Goal: Task Accomplishment & Management: Manage account settings

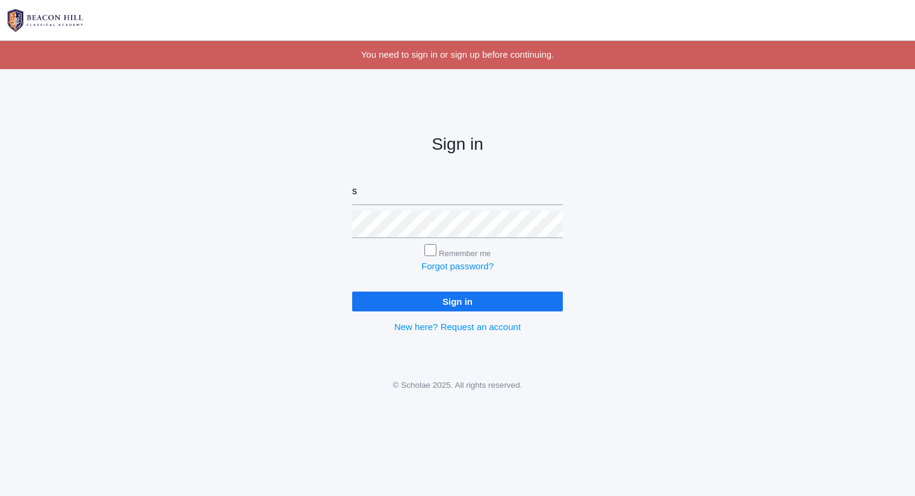
type input "[PERSON_NAME][EMAIL_ADDRESS][DOMAIN_NAME]"
click at [352, 292] on input "Sign in" at bounding box center [457, 302] width 211 height 20
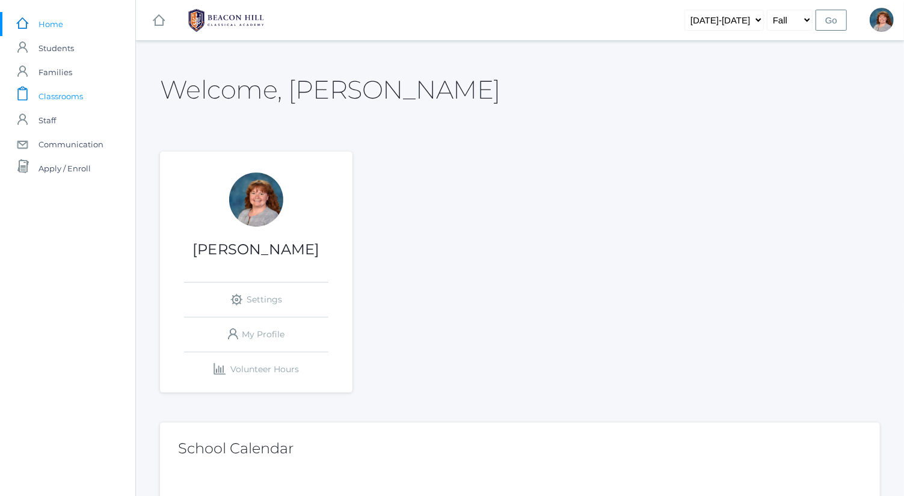
click at [115, 98] on link "icons/clipboard/plain Created with Sketch. Classrooms" at bounding box center [67, 96] width 135 height 24
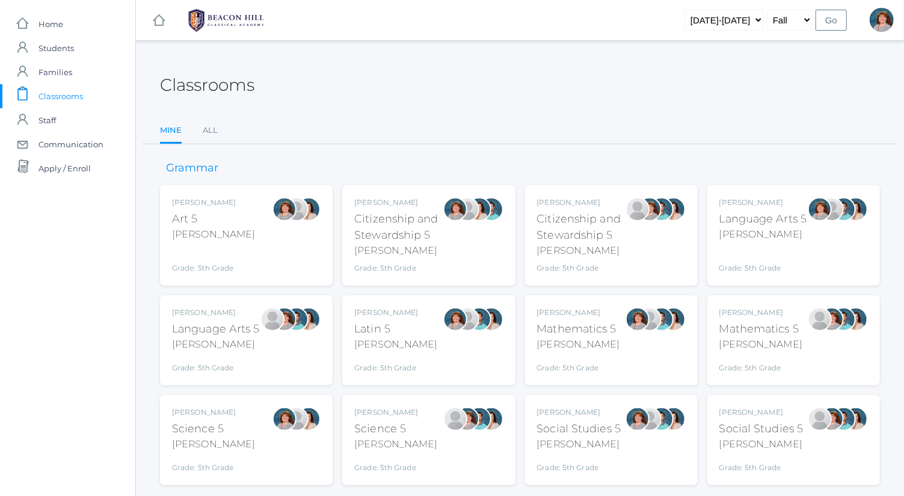
scroll to position [31, 0]
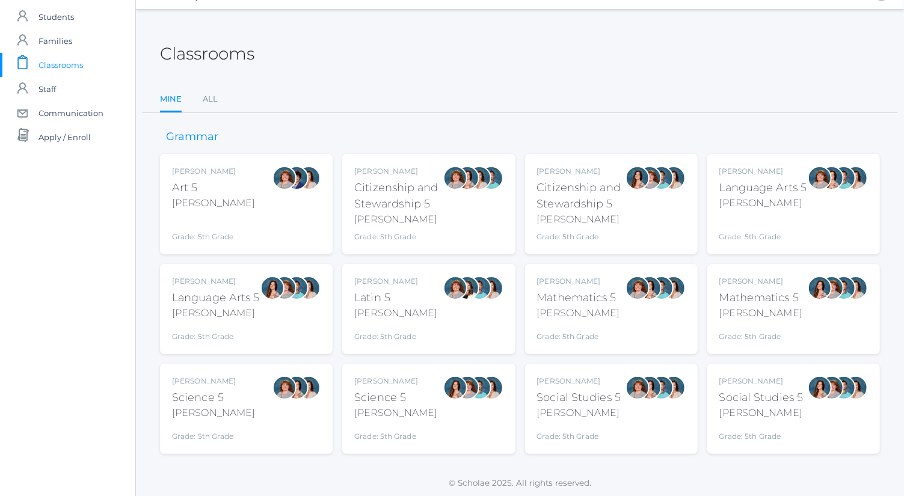
click at [291, 413] on div at bounding box center [285, 409] width 24 height 66
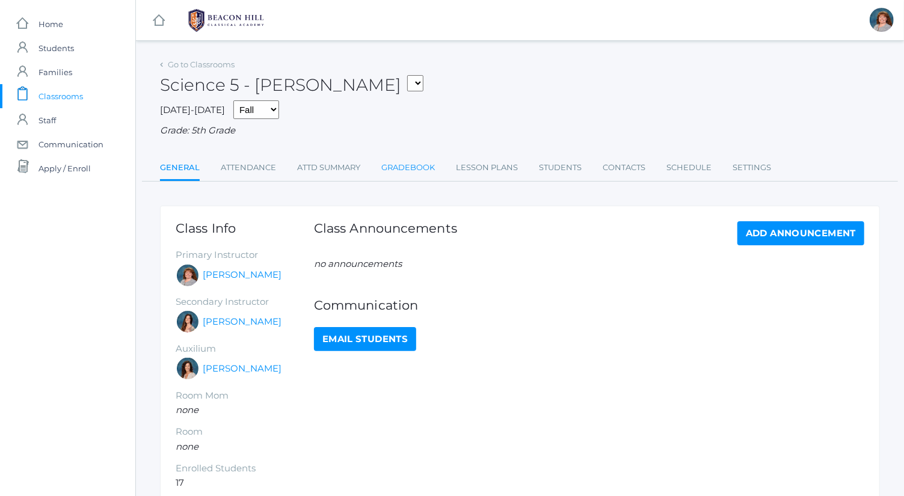
click at [414, 172] on link "Gradebook" at bounding box center [408, 168] width 54 height 24
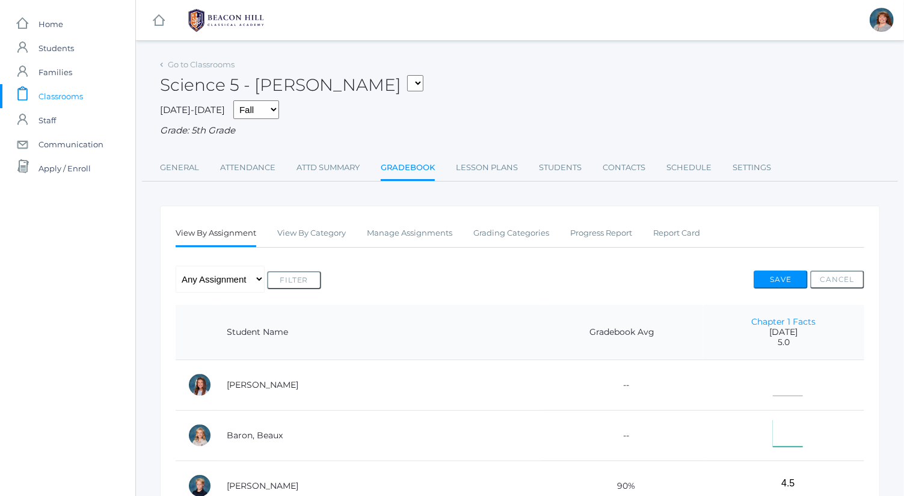
click at [773, 423] on input"] "text" at bounding box center [788, 433] width 30 height 27
type input"] "4.5"
click at [790, 272] on button "Save" at bounding box center [781, 280] width 54 height 18
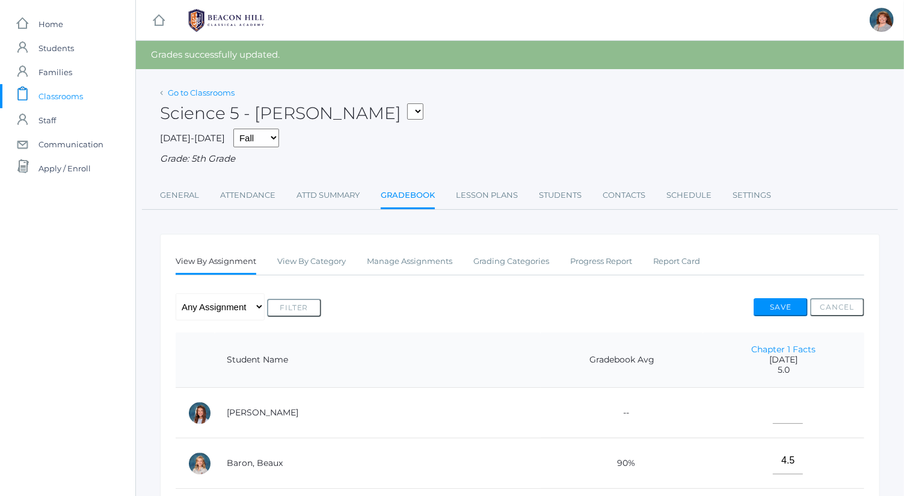
click at [209, 97] on link "Go to Classrooms" at bounding box center [201, 93] width 67 height 10
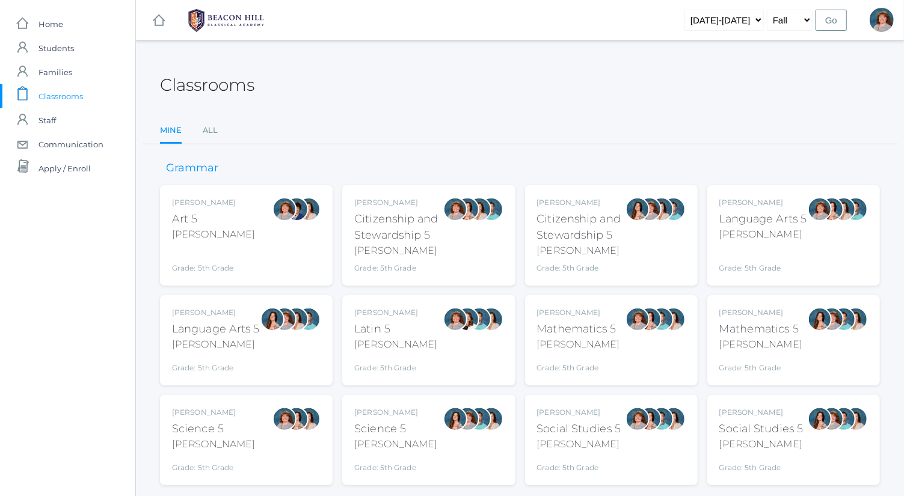
click at [631, 423] on div at bounding box center [638, 419] width 24 height 24
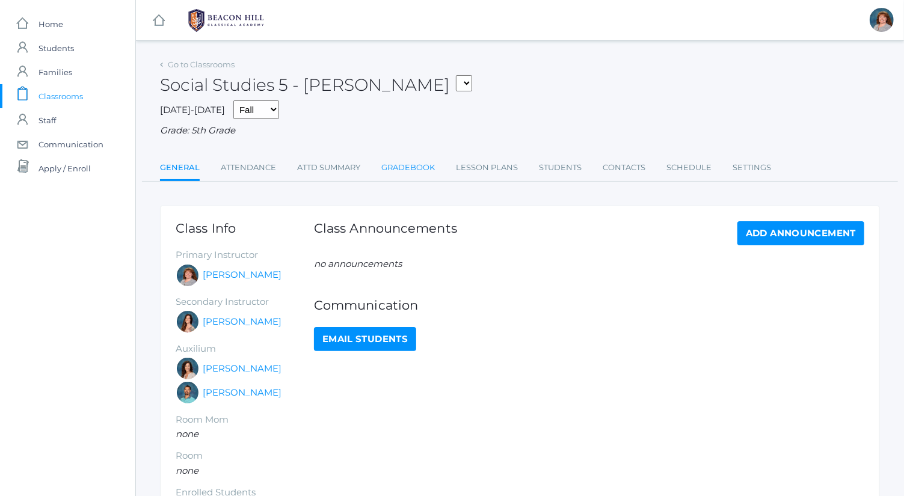
click at [417, 166] on link "Gradebook" at bounding box center [408, 168] width 54 height 24
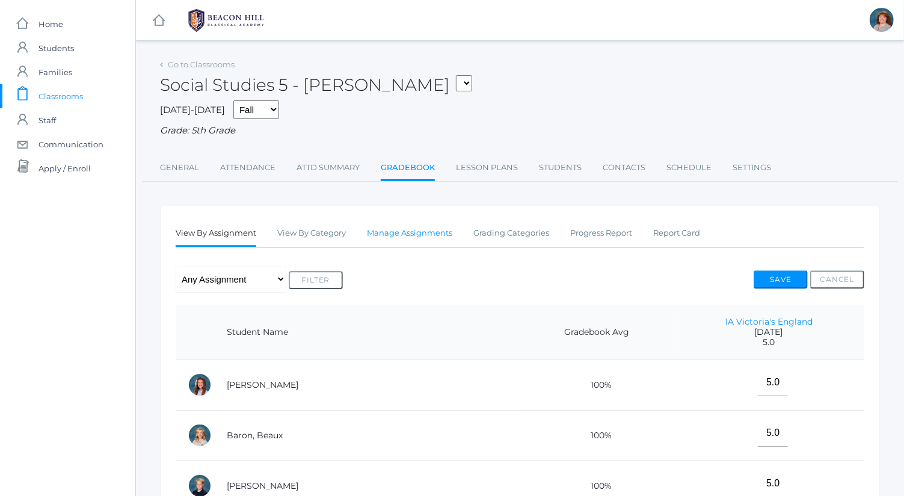
click at [424, 235] on link "Manage Assignments" at bounding box center [409, 233] width 85 height 24
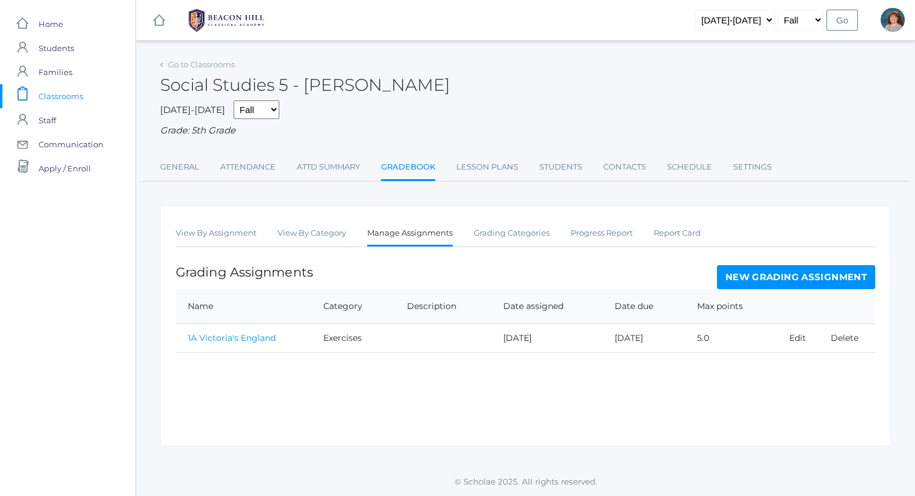
click at [771, 276] on link "New Grading Assignment" at bounding box center [796, 277] width 158 height 24
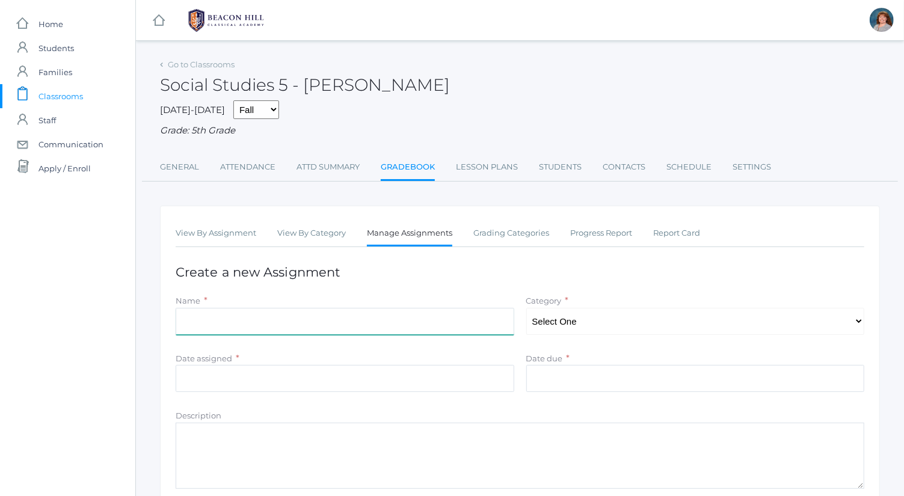
click at [428, 328] on input "Name" at bounding box center [345, 321] width 339 height 27
type input "3b Wandering Through Africa"
click at [616, 319] on select "Select One Exercises Tests Projects" at bounding box center [695, 321] width 339 height 27
select select "1048"
click at [526, 308] on select "Select One Exercises Tests Projects" at bounding box center [695, 321] width 339 height 27
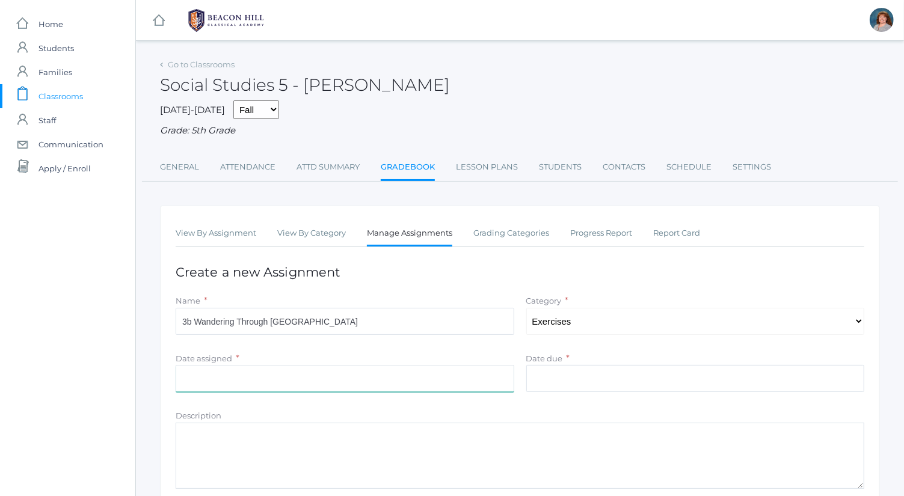
click at [422, 370] on input "Date assigned" at bounding box center [345, 378] width 339 height 27
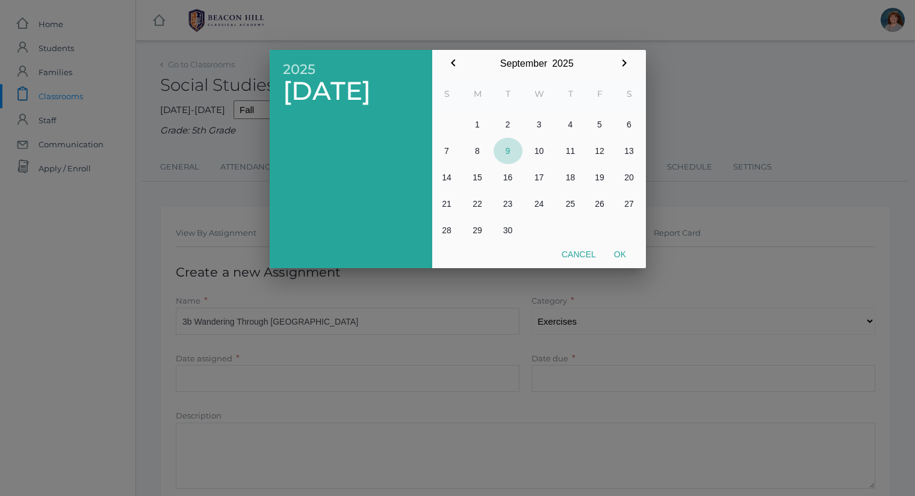
click at [509, 148] on button "9" at bounding box center [507, 151] width 29 height 26
click at [619, 257] on button "Ok" at bounding box center [620, 255] width 30 height 22
type input "[DATE]"
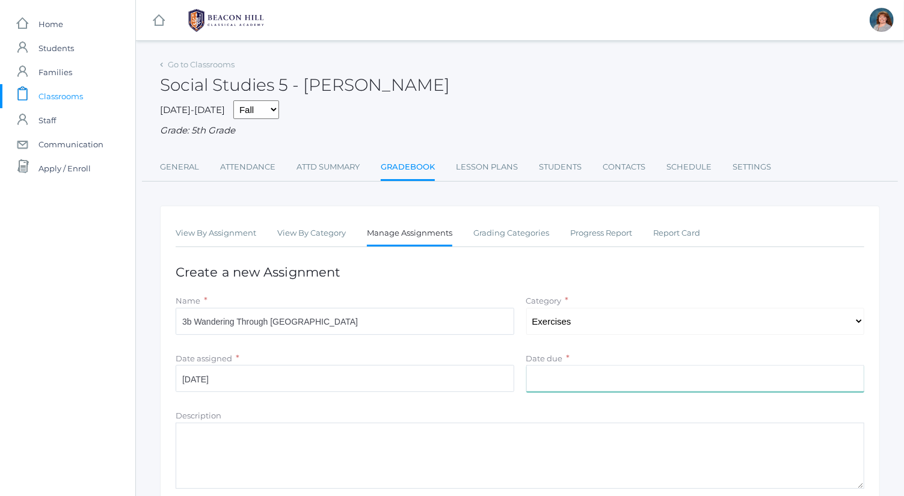
click at [594, 389] on input "Date due" at bounding box center [695, 378] width 339 height 27
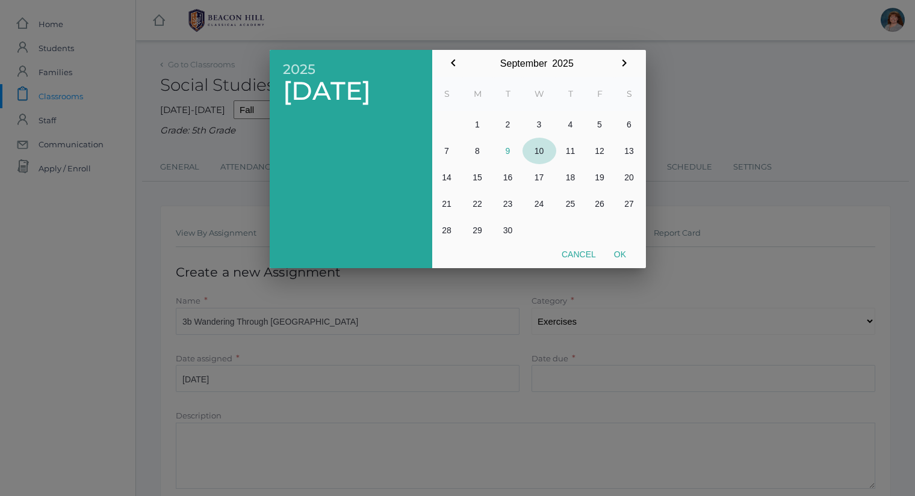
click at [539, 152] on button "10" at bounding box center [539, 151] width 34 height 26
click at [625, 254] on button "Ok" at bounding box center [620, 255] width 30 height 22
type input "[DATE]"
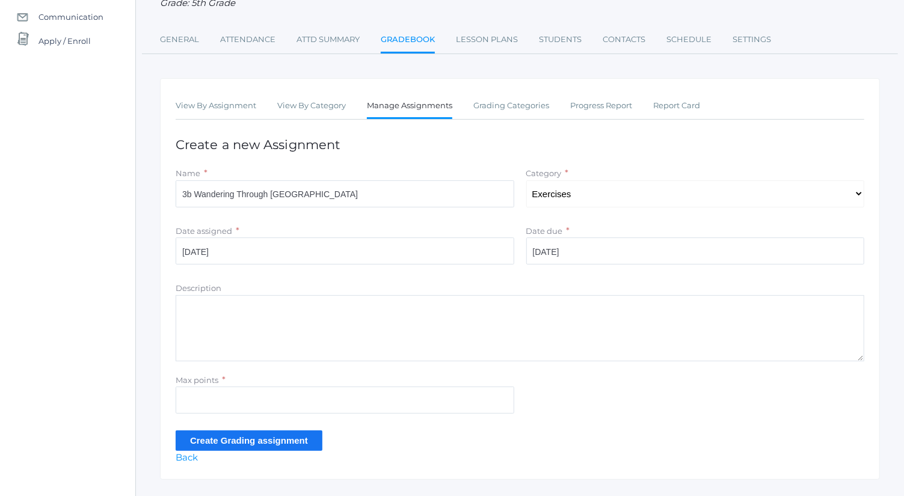
scroll to position [153, 0]
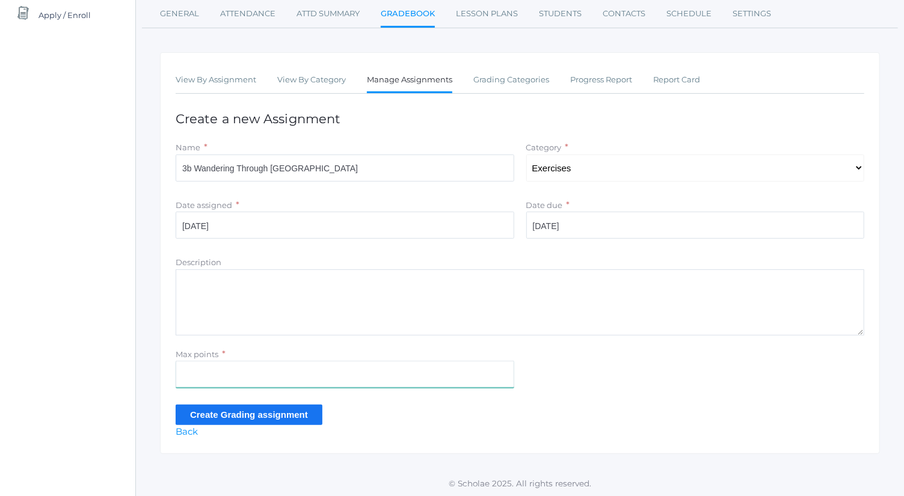
click at [364, 384] on input "Max points" at bounding box center [345, 374] width 339 height 27
type input "6"
click at [211, 414] on input "Create Grading assignment" at bounding box center [249, 415] width 147 height 20
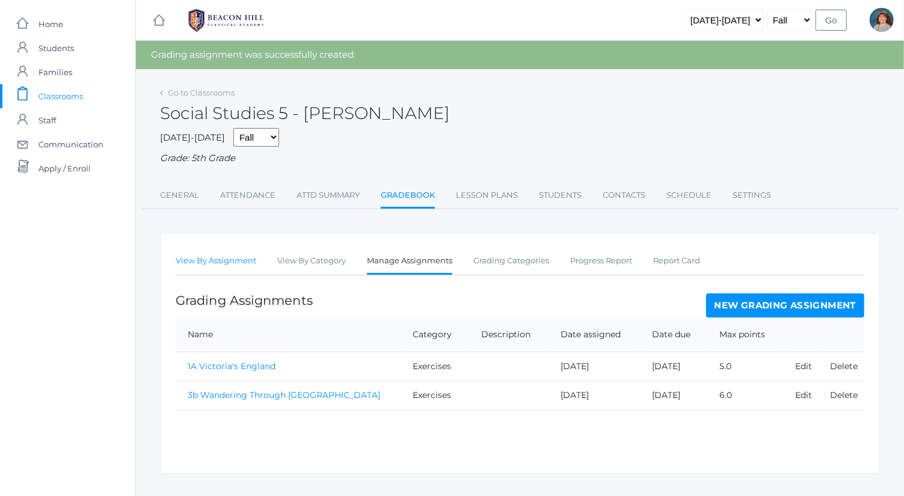
click at [226, 264] on link "View By Assignment" at bounding box center [216, 261] width 81 height 24
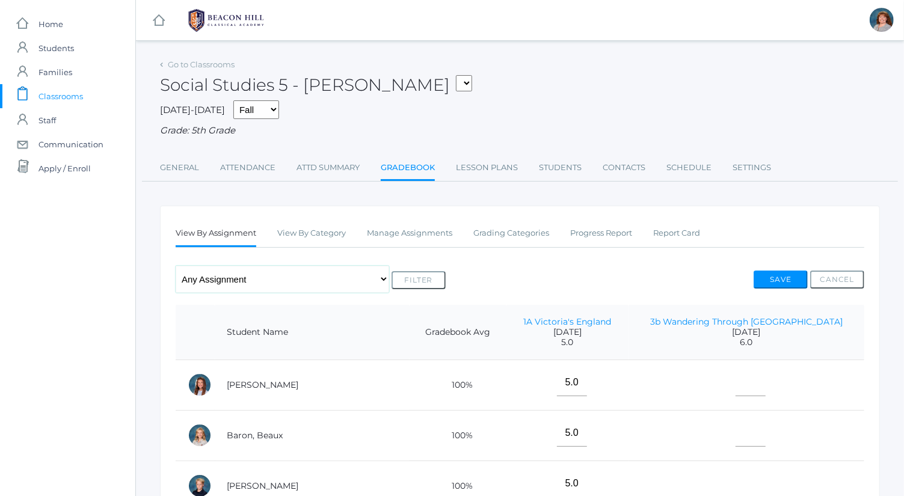
click at [229, 268] on select "Any Assignment Category: Exercises - 1A Victoria's England - 3b Wandering Throu…" at bounding box center [283, 279] width 214 height 27
select select "9716"
click at [176, 266] on select "Any Assignment Category: Exercises - 1A Victoria's England - 3b Wandering Throu…" at bounding box center [283, 279] width 214 height 27
click at [392, 277] on button "Filter" at bounding box center [419, 280] width 54 height 18
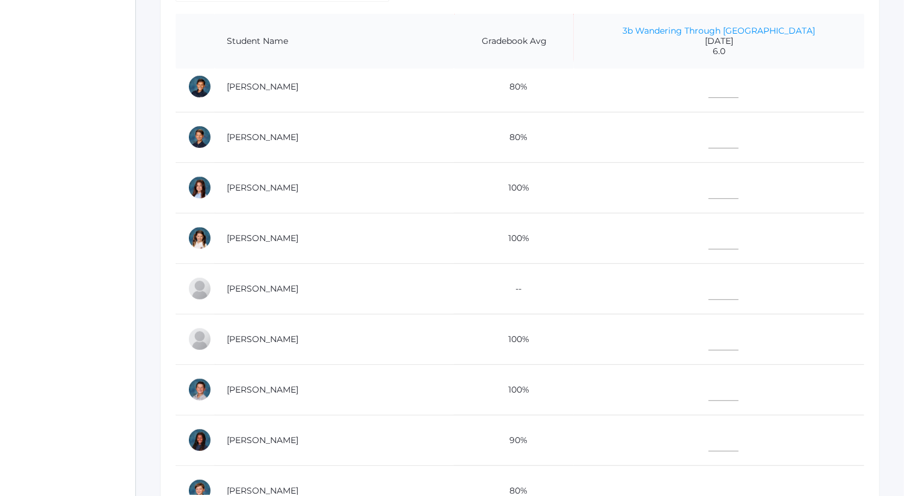
scroll to position [226, 0]
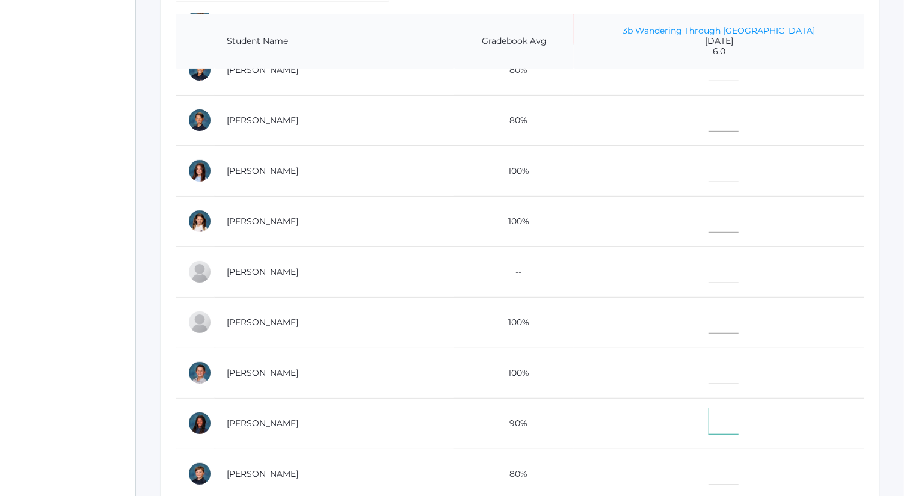
click at [736, 408] on input"] "text" at bounding box center [724, 421] width 30 height 27
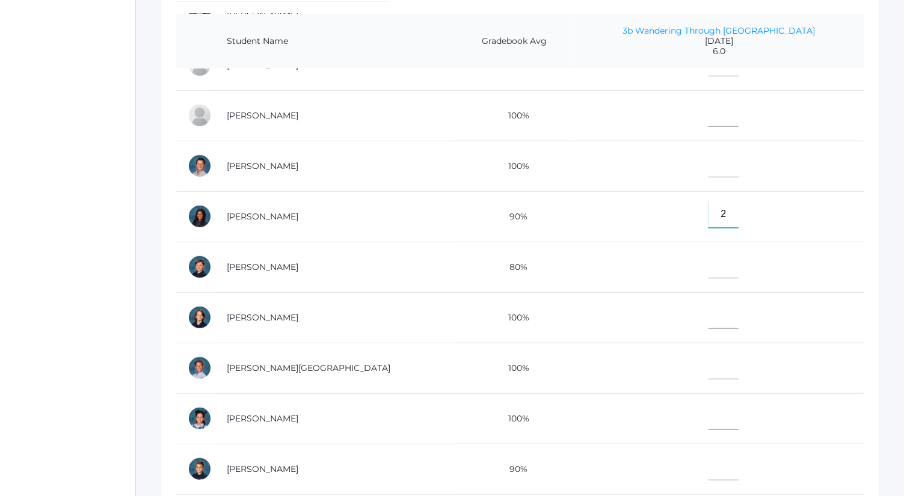
type input"] "2"
click at [730, 454] on input"] "text" at bounding box center [724, 467] width 30 height 27
type input"] "4"
click at [735, 252] on input"] "text" at bounding box center [724, 265] width 30 height 27
type input"] "5"
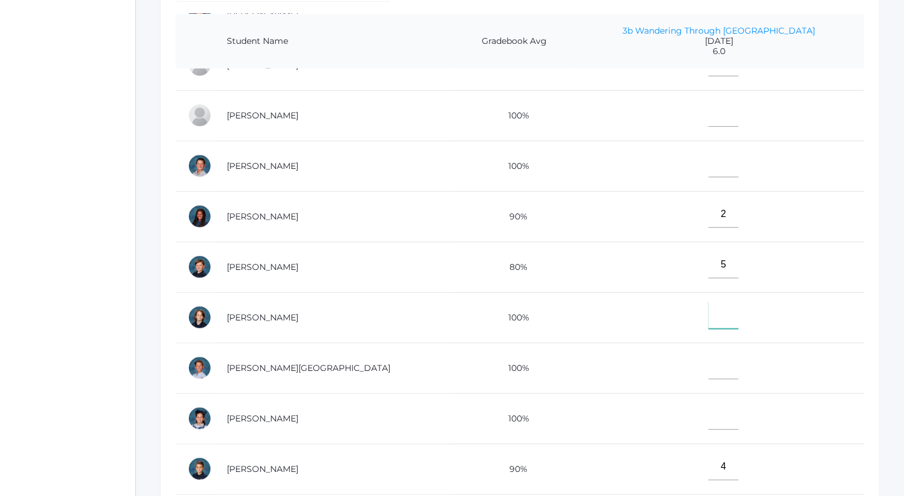
click at [733, 302] on input"] "text" at bounding box center [724, 315] width 30 height 27
type input"] "6"
click at [727, 403] on input"] "text" at bounding box center [724, 416] width 30 height 27
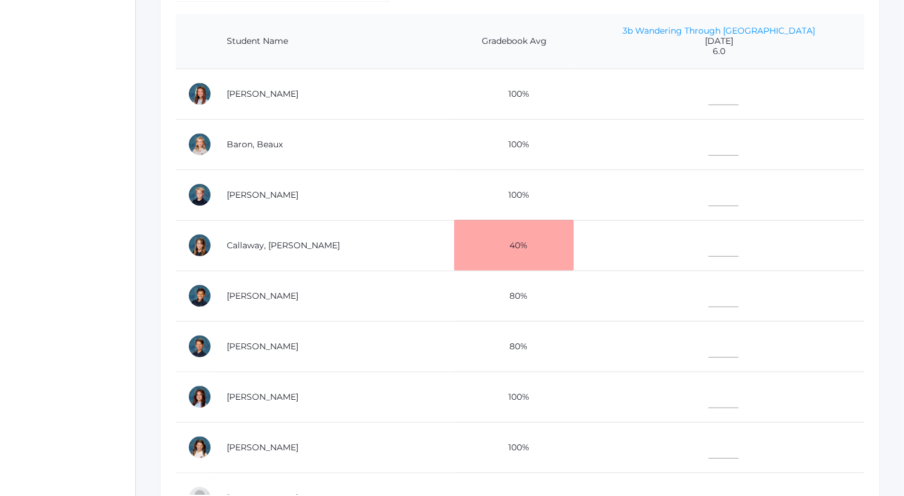
scroll to position [15, 0]
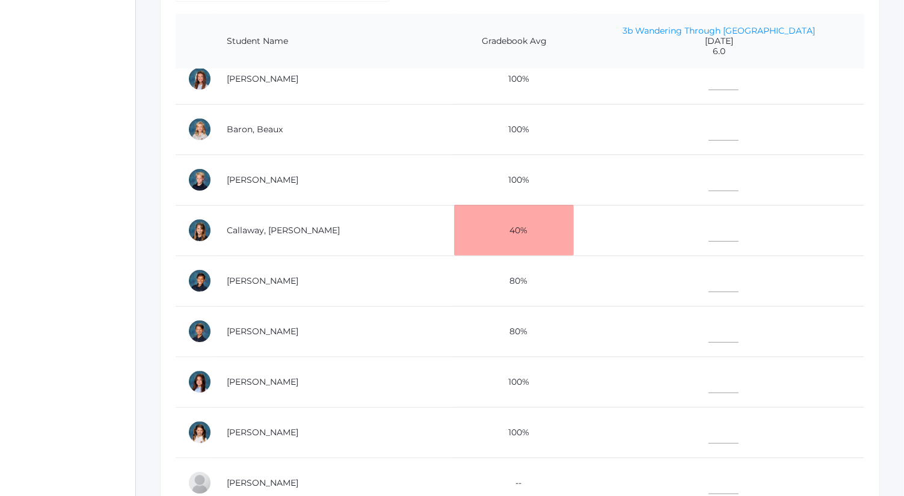
type input"] "5"
click at [729, 316] on input"] "text" at bounding box center [724, 329] width 30 height 27
type input"] "5"
click at [730, 274] on input"] "text" at bounding box center [724, 278] width 30 height 27
type input"] "3"
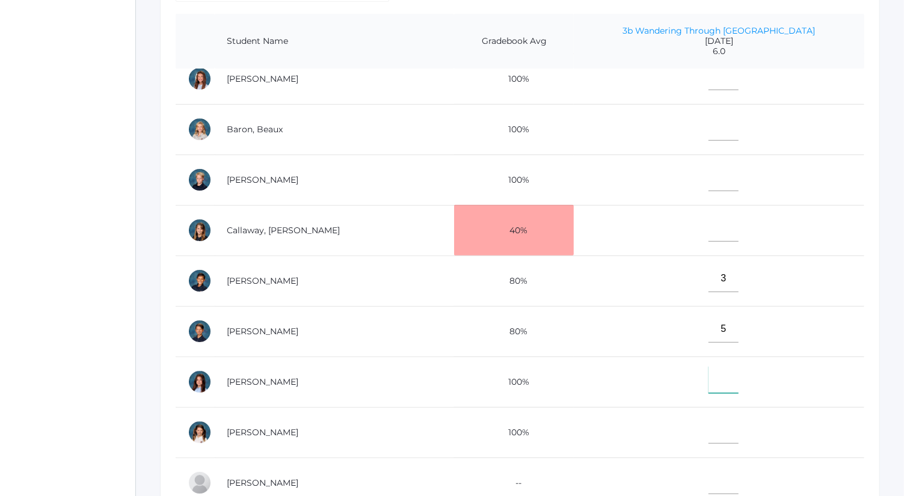
click at [737, 374] on input"] "text" at bounding box center [724, 379] width 30 height 27
type input"] "5"
click at [717, 182] on input"] "text" at bounding box center [724, 177] width 30 height 27
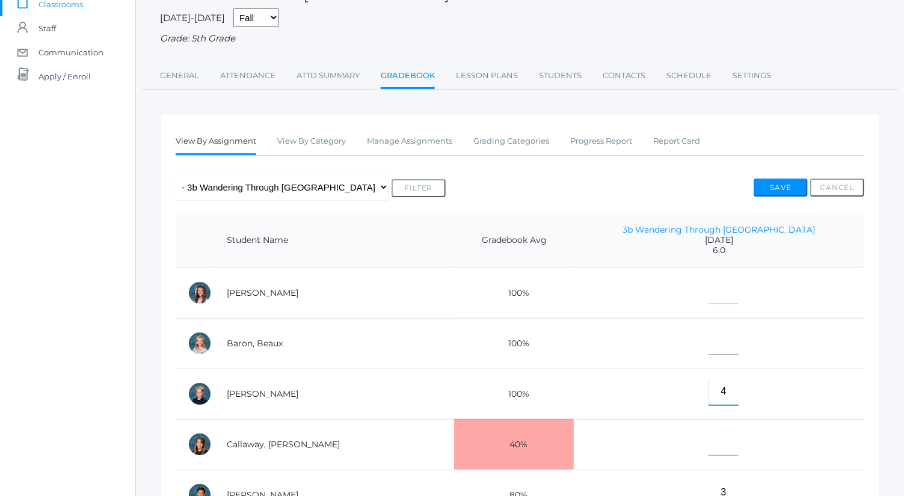
scroll to position [90, 0]
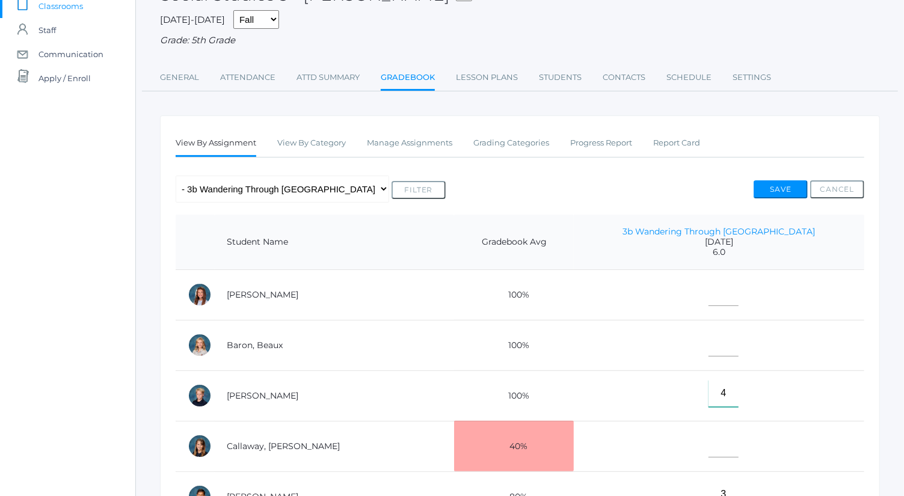
type input"] "4"
click at [760, 194] on button "Save" at bounding box center [781, 190] width 54 height 18
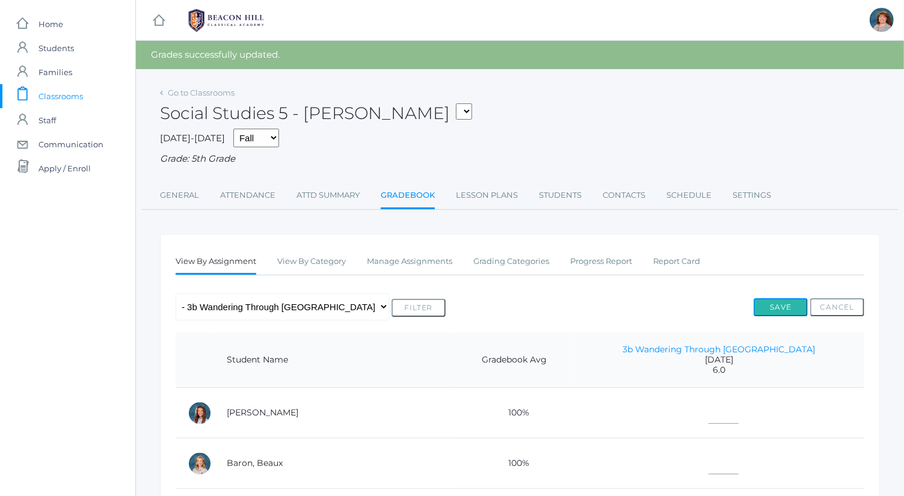
click at [769, 306] on button "Save" at bounding box center [781, 307] width 54 height 18
click at [220, 91] on link "Go to Classrooms" at bounding box center [201, 93] width 67 height 10
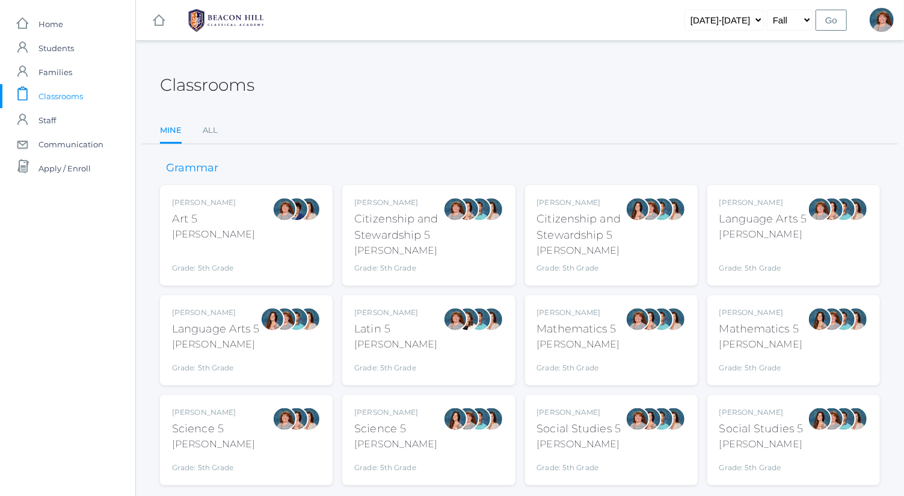
click at [766, 236] on div "Bence" at bounding box center [764, 234] width 88 height 14
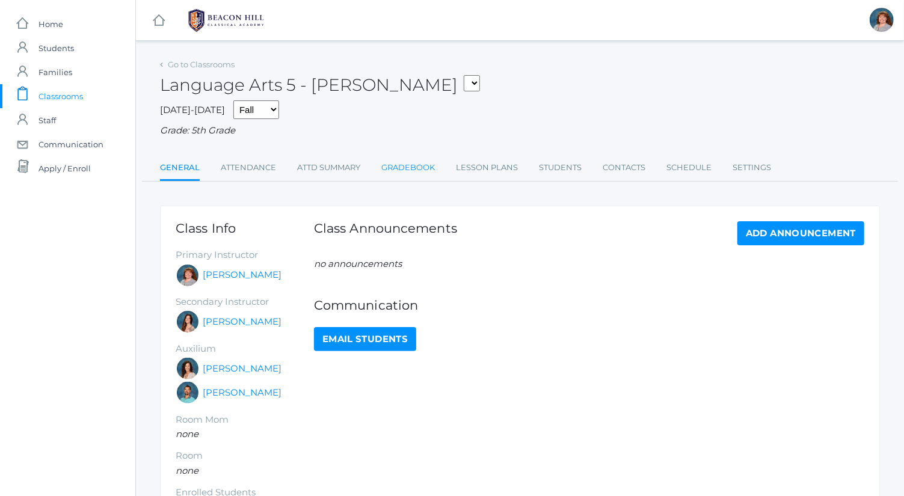
click at [410, 170] on link "Gradebook" at bounding box center [408, 168] width 54 height 24
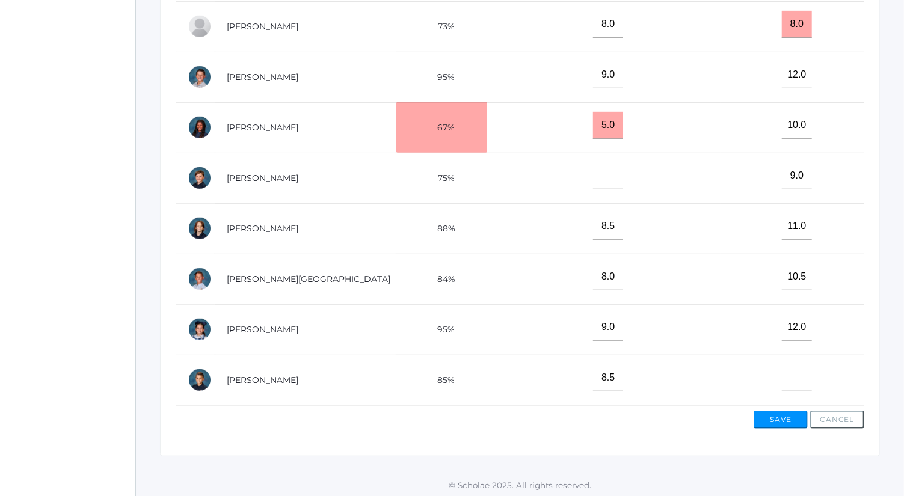
scroll to position [381, 0]
click at [782, 364] on input"] "text" at bounding box center [797, 377] width 30 height 27
type input"] "7"
click at [789, 417] on button "Save" at bounding box center [781, 419] width 54 height 18
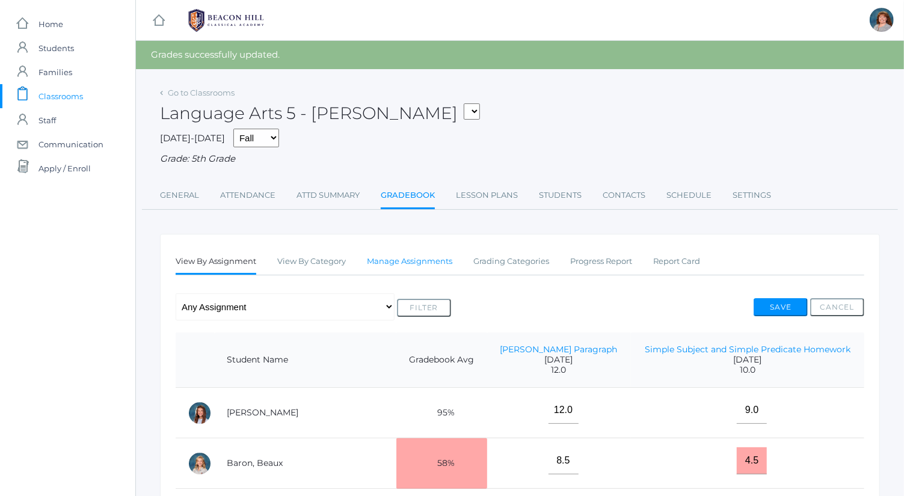
click at [416, 254] on link "Manage Assignments" at bounding box center [409, 262] width 85 height 24
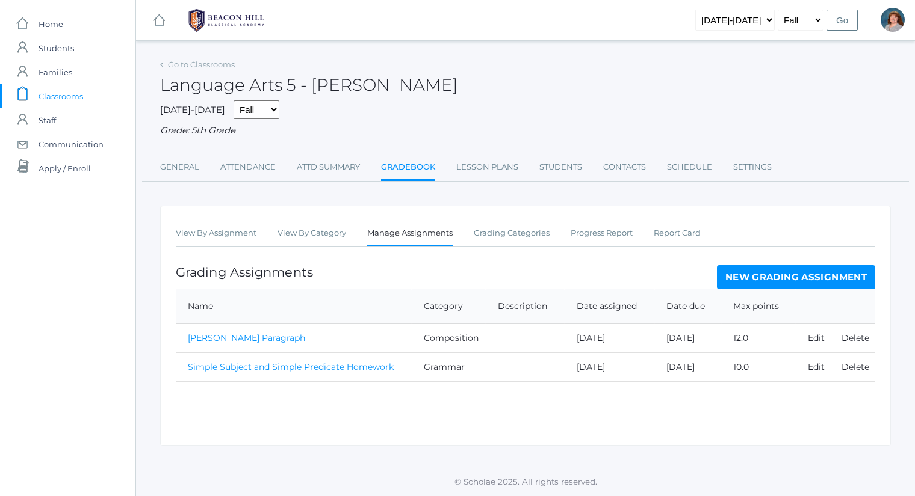
click at [774, 283] on link "New Grading Assignment" at bounding box center [796, 277] width 158 height 24
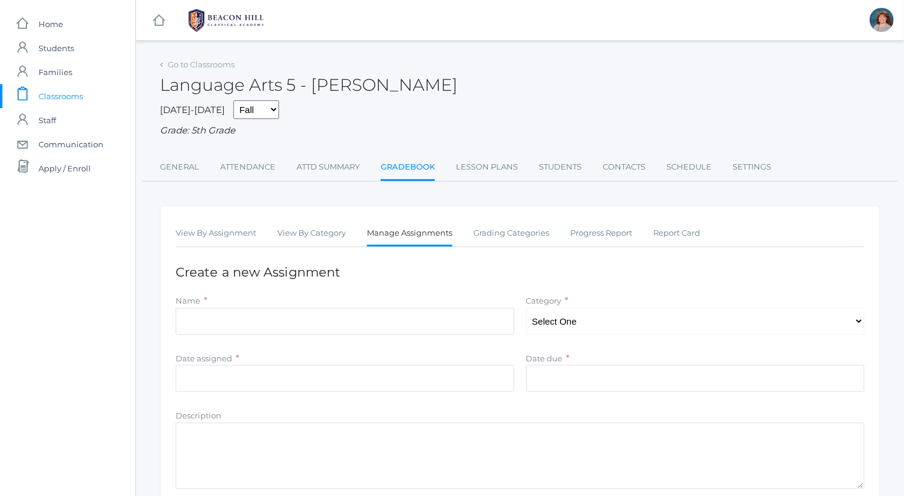
click at [342, 335] on div "Name *" at bounding box center [345, 317] width 351 height 46
click at [344, 332] on input "Name" at bounding box center [345, 321] width 339 height 27
type input "How To"
click at [575, 326] on select "Select One Spelling Composition Grammar Literature Memory" at bounding box center [695, 321] width 339 height 27
select select "1034"
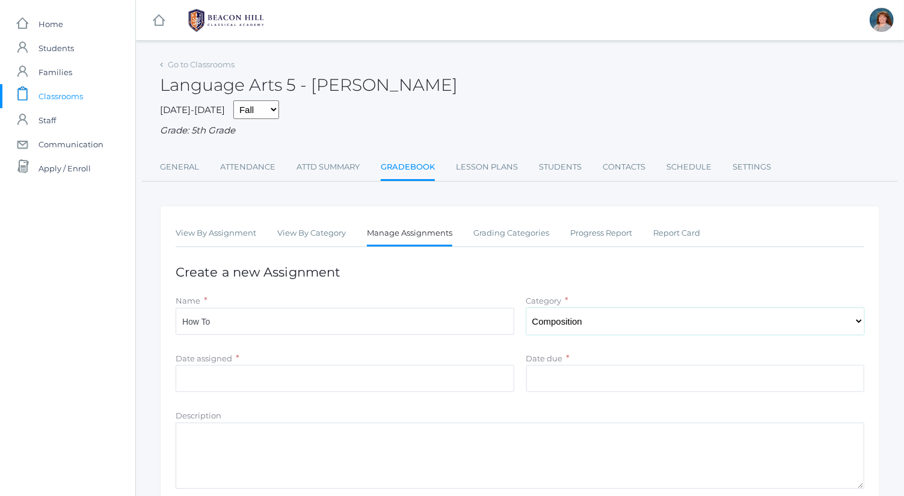
click at [526, 308] on select "Select One Spelling Composition Grammar Literature Memory" at bounding box center [695, 321] width 339 height 27
click at [470, 379] on input "Date assigned" at bounding box center [345, 378] width 339 height 27
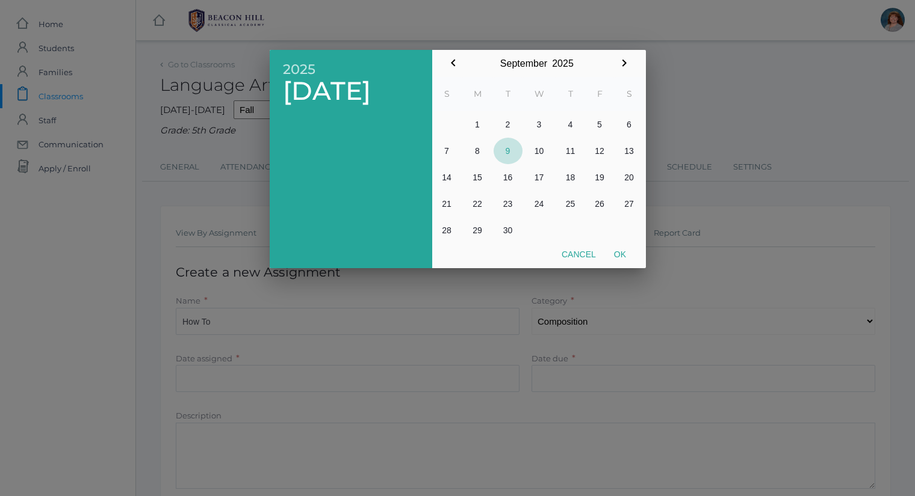
click at [509, 154] on button "9" at bounding box center [507, 151] width 29 height 26
click at [602, 128] on button "5" at bounding box center [599, 124] width 29 height 26
click at [626, 251] on button "Ok" at bounding box center [620, 255] width 30 height 22
type input "[DATE]"
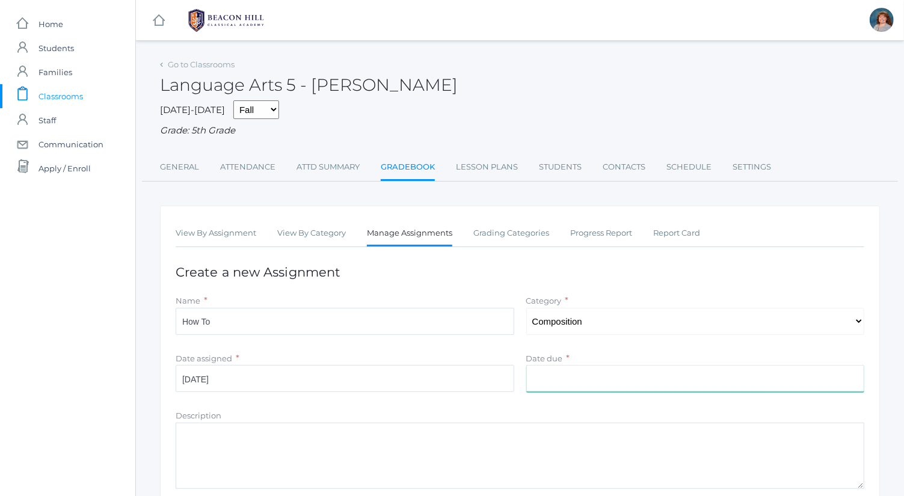
click at [608, 376] on input "Date due" at bounding box center [695, 378] width 339 height 27
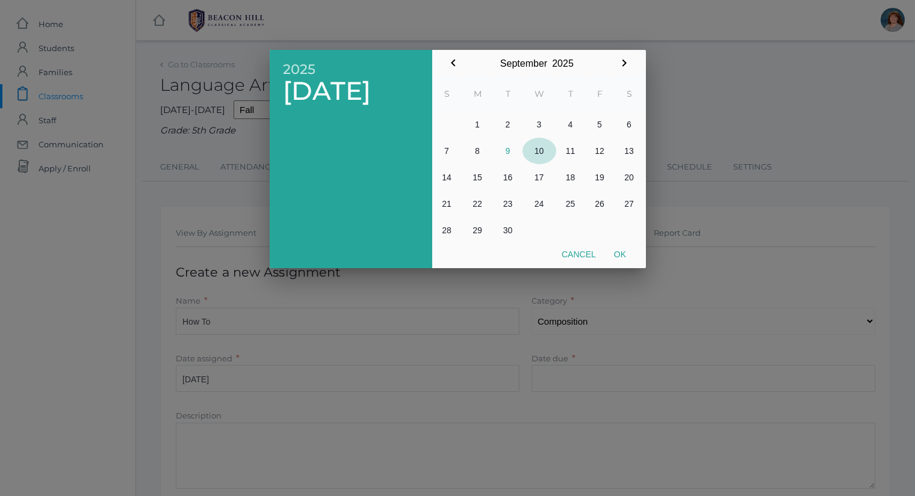
click at [546, 145] on button "10" at bounding box center [539, 151] width 34 height 26
click at [627, 255] on button "Ok" at bounding box center [620, 255] width 30 height 22
type input "[DATE]"
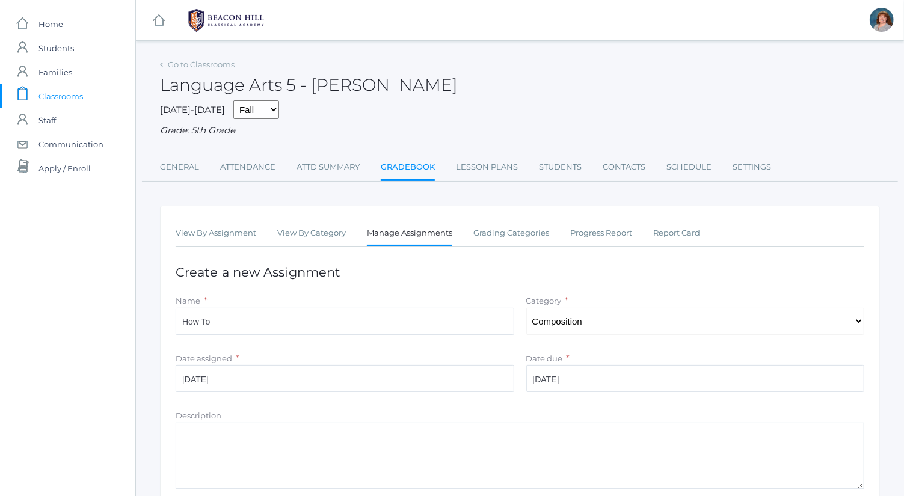
scroll to position [153, 0]
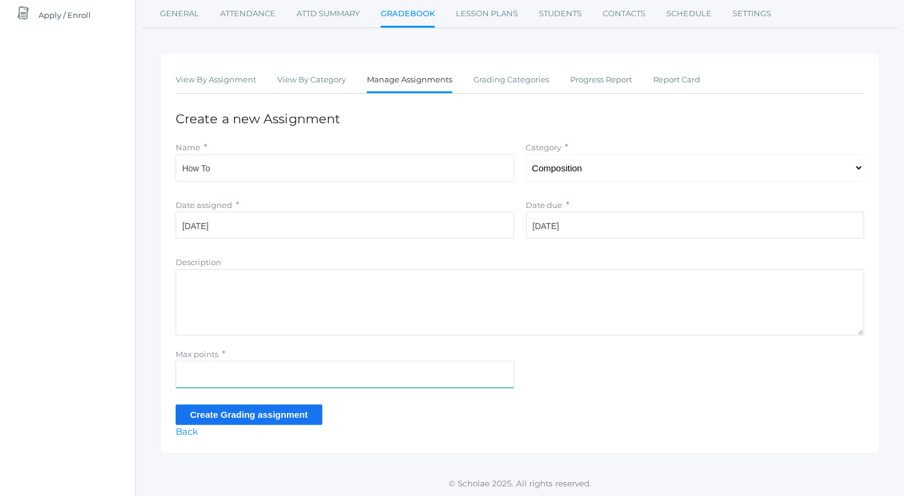
click at [340, 378] on input "Max points" at bounding box center [345, 374] width 339 height 27
type input "17"
click at [303, 417] on input "Create Grading assignment" at bounding box center [249, 415] width 147 height 20
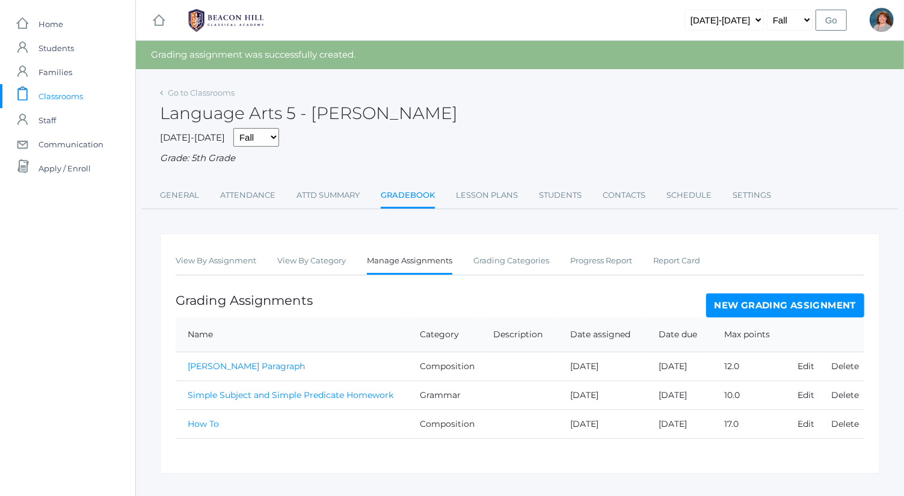
click at [220, 245] on div "View By Assignment View By Category Manage Assignments Grading Categories Progr…" at bounding box center [520, 353] width 720 height 241
click at [222, 256] on link "View By Assignment" at bounding box center [216, 261] width 81 height 24
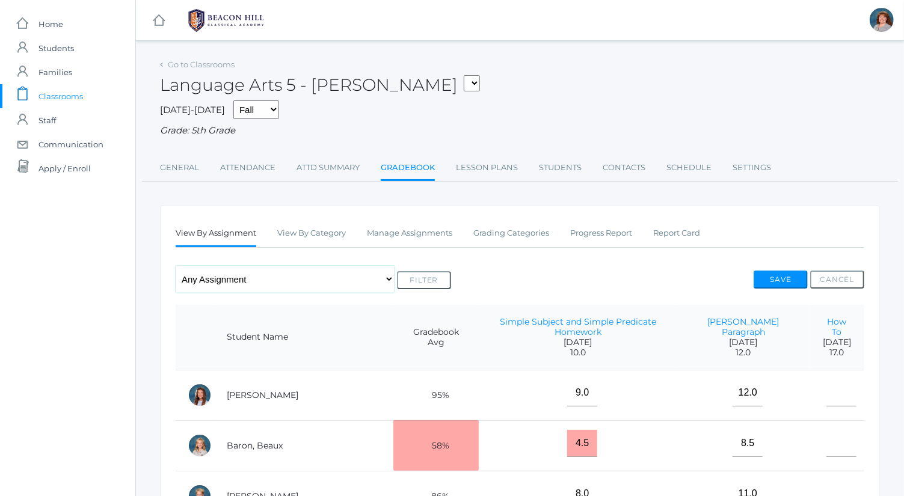
click at [267, 285] on select "Any Assignment Category: Composition - Mrs. Granger Paragraph - How To Category…" at bounding box center [285, 279] width 219 height 27
select select "9717"
click at [176, 266] on select "Any Assignment Category: Composition - Mrs. Granger Paragraph - How To Category…" at bounding box center [285, 279] width 219 height 27
click at [432, 279] on button "Filter" at bounding box center [424, 280] width 54 height 18
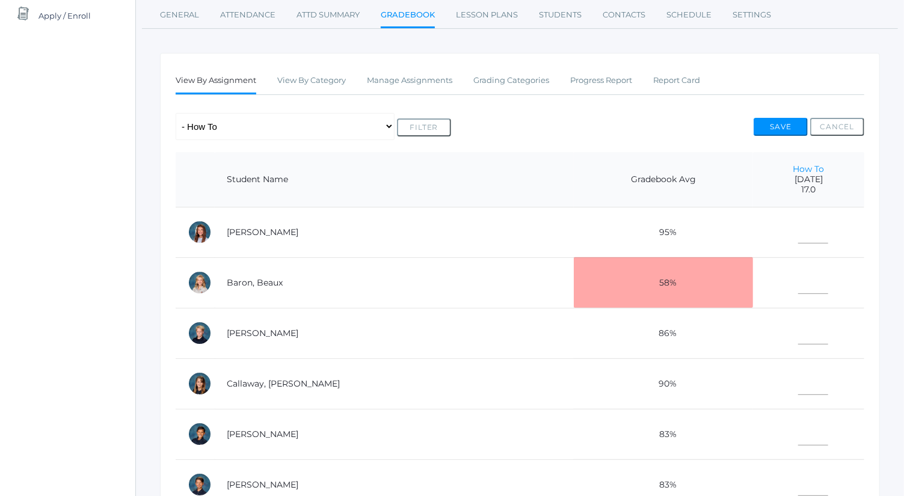
scroll to position [171, 0]
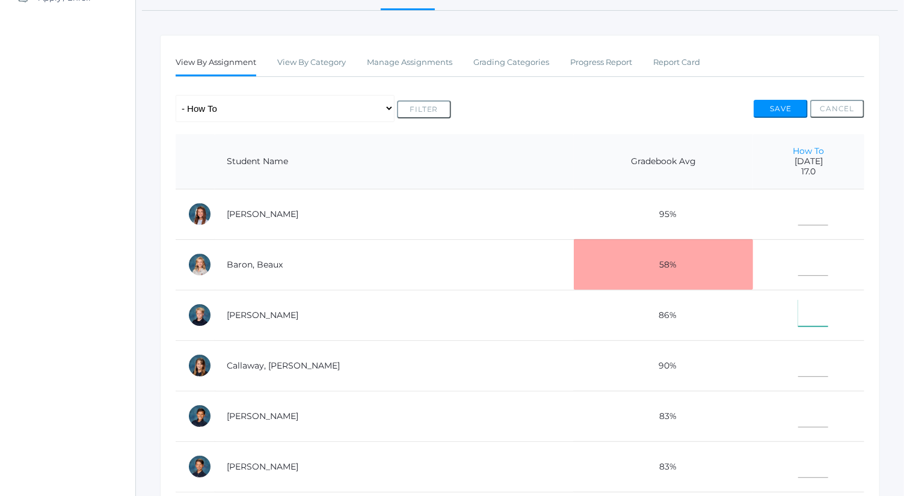
click at [798, 303] on input"] "text" at bounding box center [813, 313] width 30 height 27
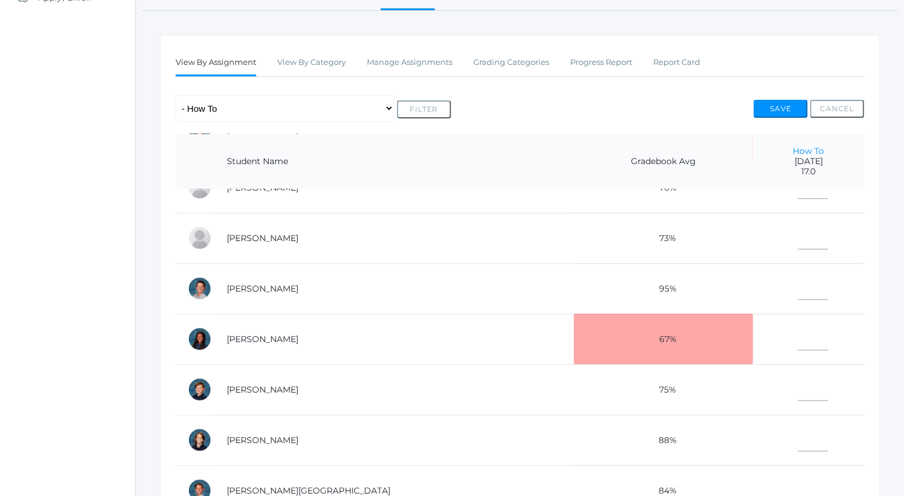
scroll to position [431, 0]
type input"] "17"
click at [798, 385] on input"] "text" at bounding box center [813, 387] width 30 height 27
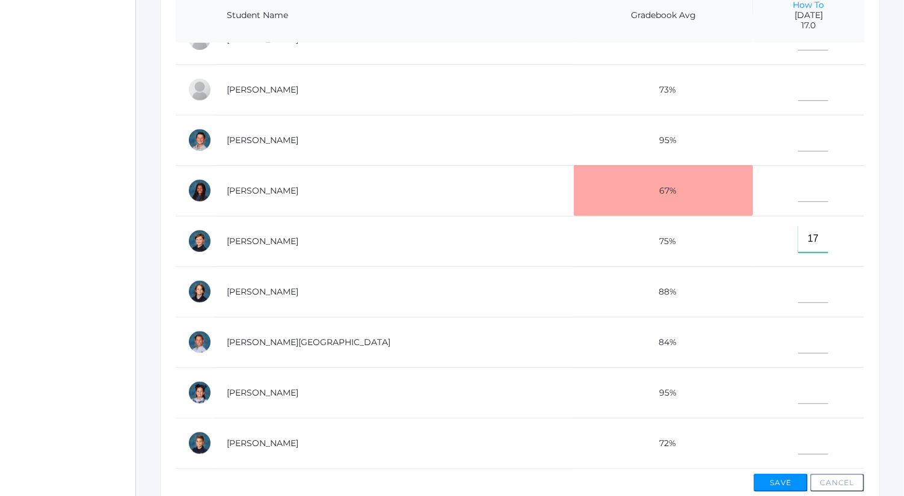
scroll to position [320, 0]
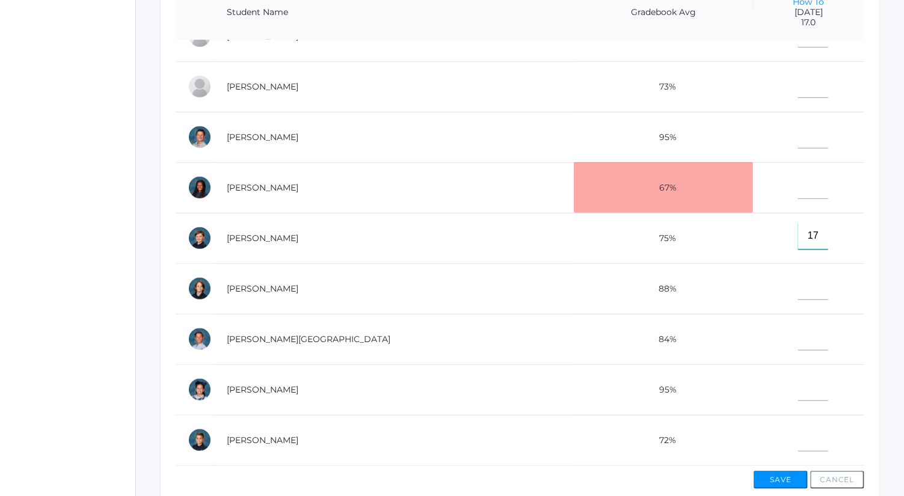
type input"] "17"
click at [798, 436] on input"] "text" at bounding box center [813, 438] width 30 height 27
type input"] "17"
click at [798, 374] on input"] "text" at bounding box center [813, 387] width 30 height 27
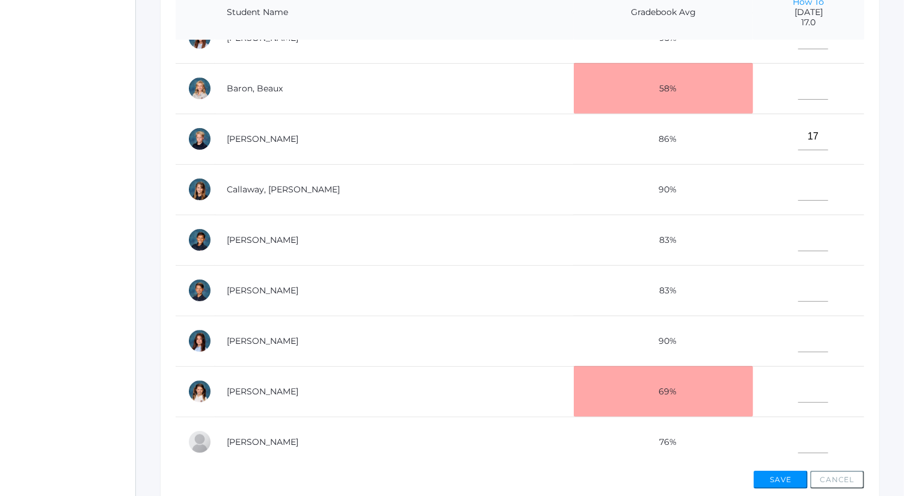
scroll to position [0, 0]
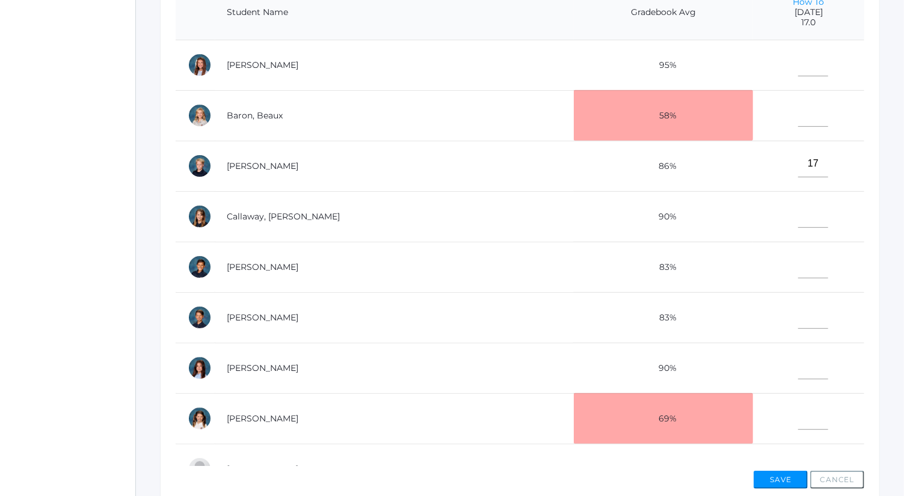
type input"] "15"
click at [798, 116] on input"] "text" at bounding box center [813, 113] width 30 height 27
type input"] "16"
drag, startPoint x: 783, startPoint y: 480, endPoint x: 835, endPoint y: 306, distance: 182.0
click at [835, 306] on td at bounding box center [808, 317] width 111 height 51
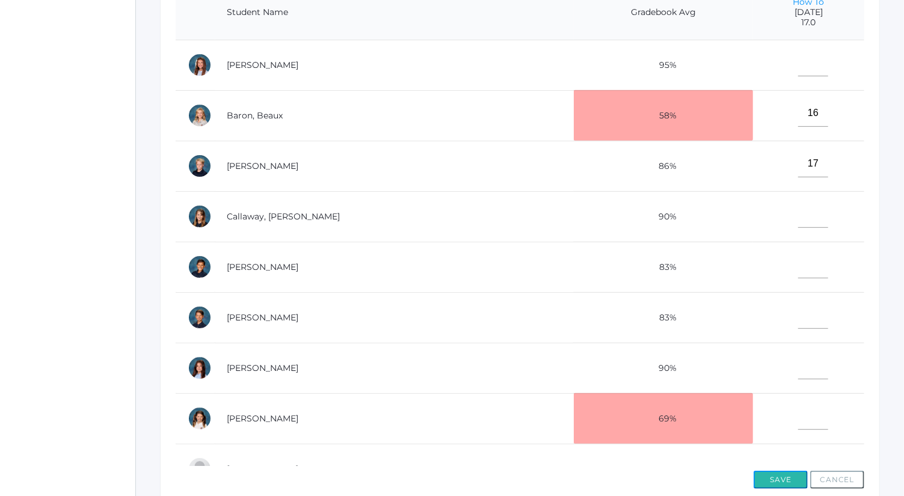
click at [799, 484] on button "Save" at bounding box center [781, 480] width 54 height 18
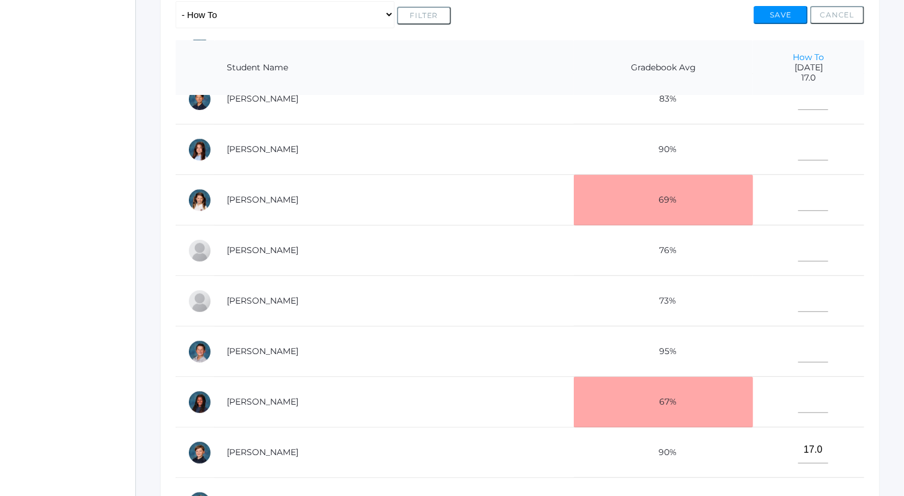
scroll to position [275, 0]
click at [798, 398] on input"] "text" at bounding box center [813, 399] width 30 height 27
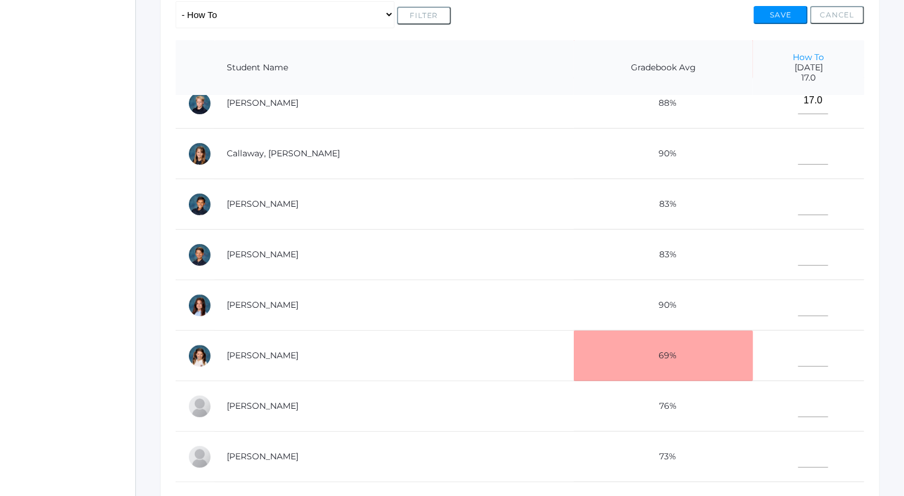
scroll to position [118, 0]
type input"] "17"
click at [798, 198] on input"] "text" at bounding box center [813, 202] width 30 height 27
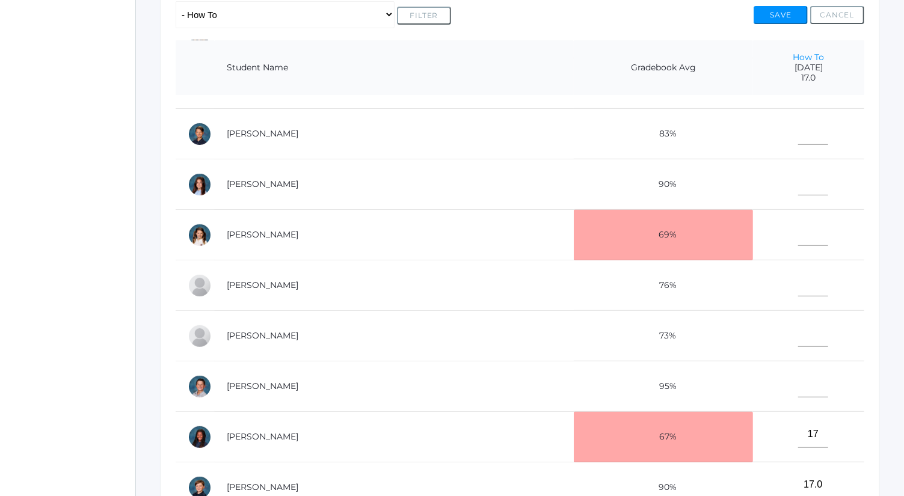
scroll to position [239, 0]
type input"] "15"
click at [798, 169] on input"] "text" at bounding box center [813, 182] width 30 height 27
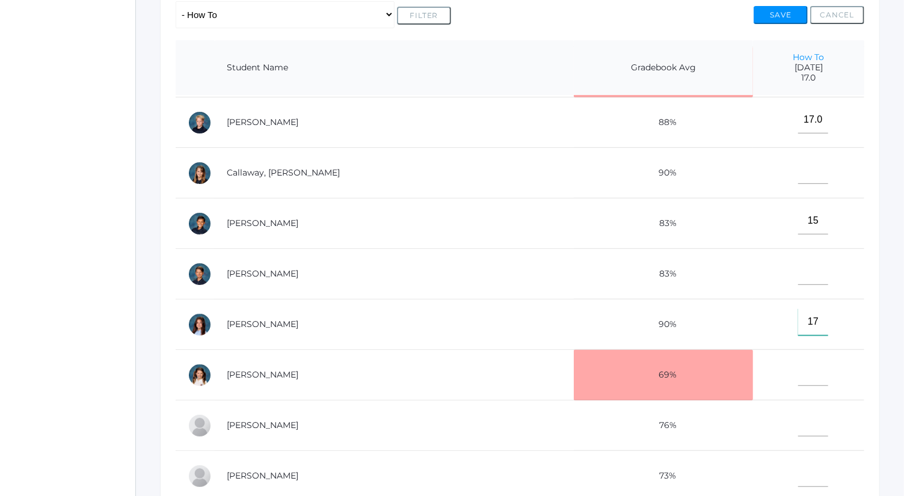
scroll to position [93, 0]
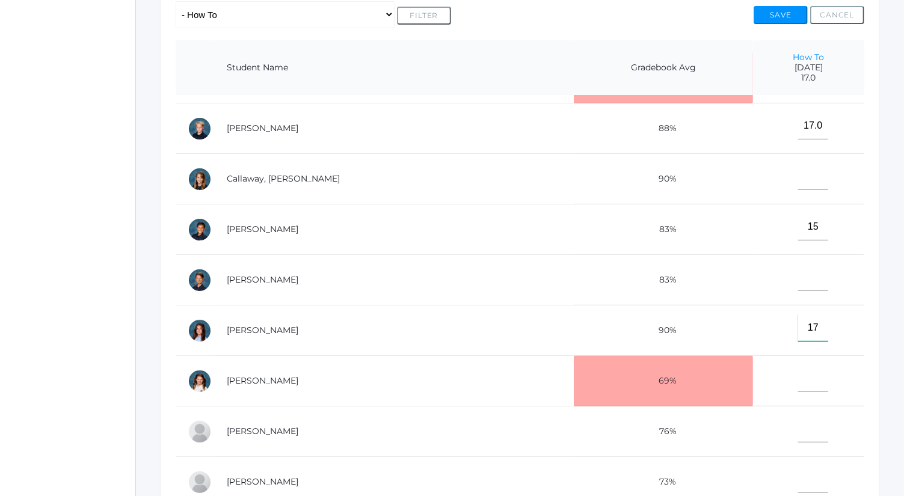
type input"] "17"
click at [793, 17] on button "Save" at bounding box center [781, 15] width 54 height 18
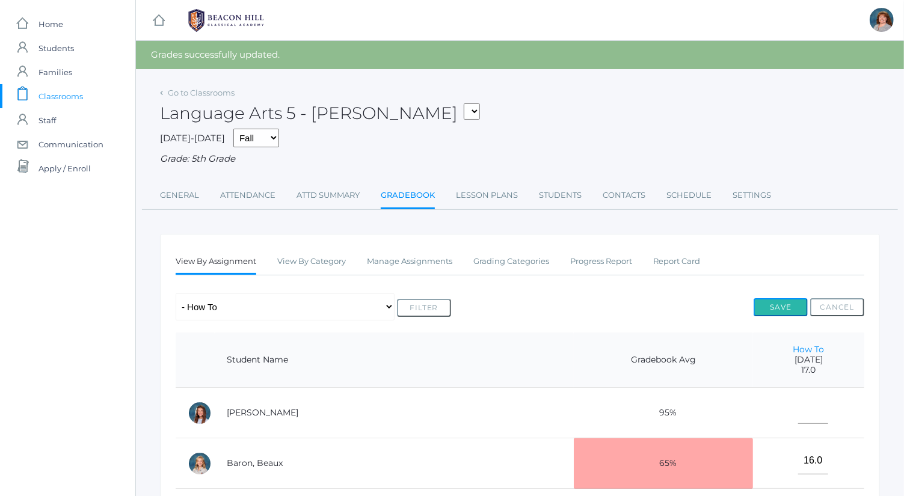
click at [792, 305] on button "Save" at bounding box center [781, 307] width 54 height 18
click at [426, 257] on link "Manage Assignments" at bounding box center [409, 262] width 85 height 24
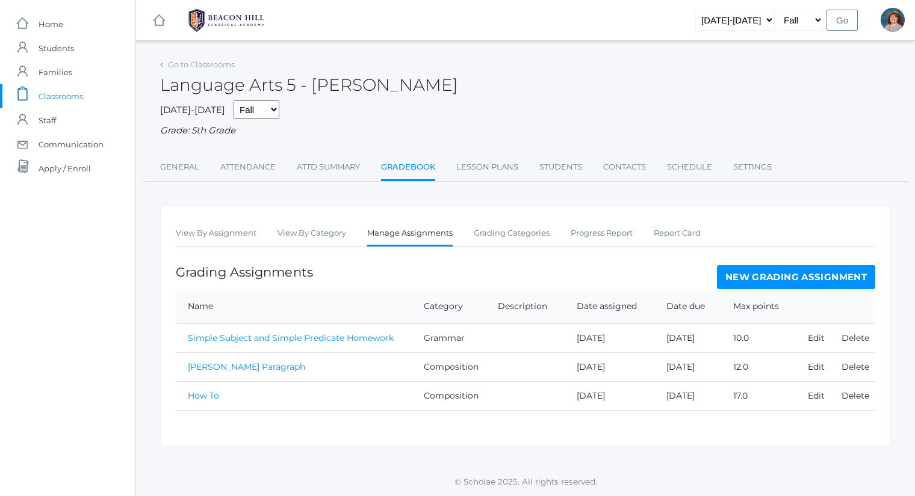
click at [829, 298] on th at bounding box center [834, 306] width 79 height 35
click at [812, 277] on link "New Grading Assignment" at bounding box center [796, 277] width 158 height 24
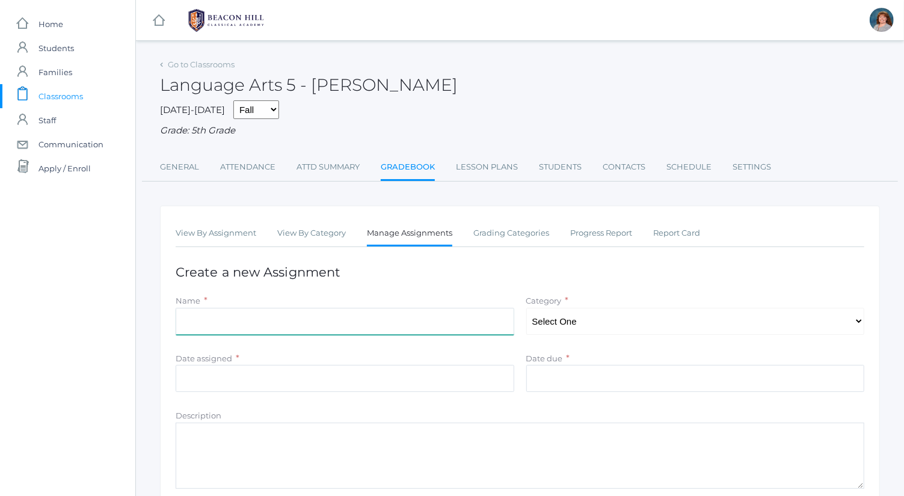
click at [322, 310] on input "Name" at bounding box center [345, 321] width 339 height 27
type input "Spelling Test 1"
click at [585, 321] on select "Select One Spelling Composition Grammar Literature Memory" at bounding box center [695, 321] width 339 height 27
select select "1033"
click at [526, 308] on select "Select One Spelling Composition Grammar Literature Memory" at bounding box center [695, 321] width 339 height 27
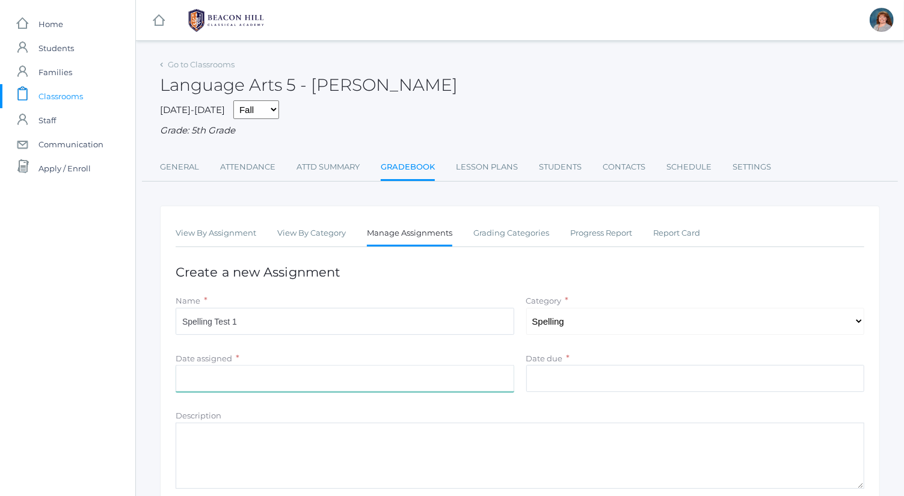
click at [428, 378] on input "Date assigned" at bounding box center [345, 378] width 339 height 27
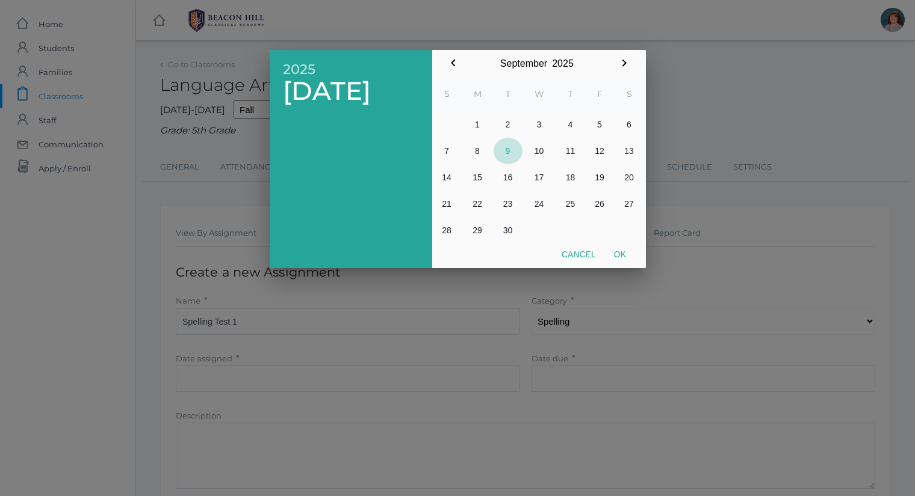
click at [508, 154] on button "9" at bounding box center [507, 151] width 29 height 26
click at [617, 255] on button "Ok" at bounding box center [620, 255] width 30 height 22
type input "2025-09-09"
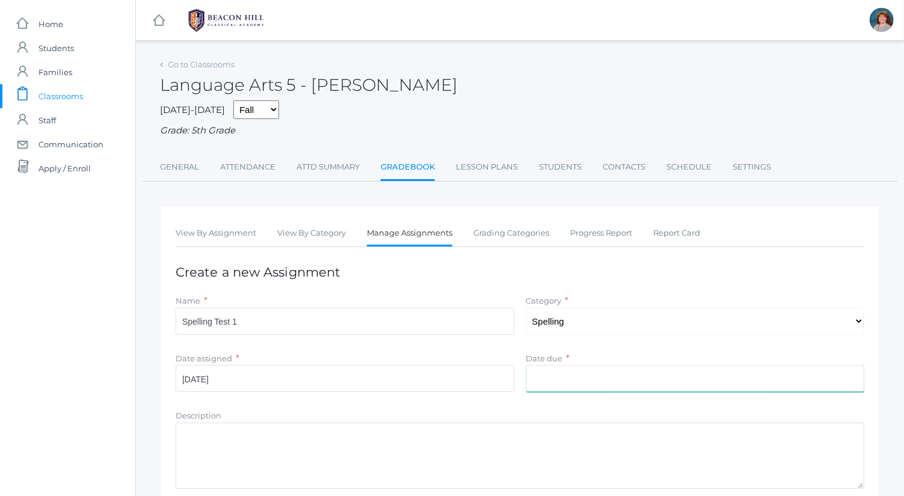
click at [582, 371] on input "Date due" at bounding box center [695, 378] width 339 height 27
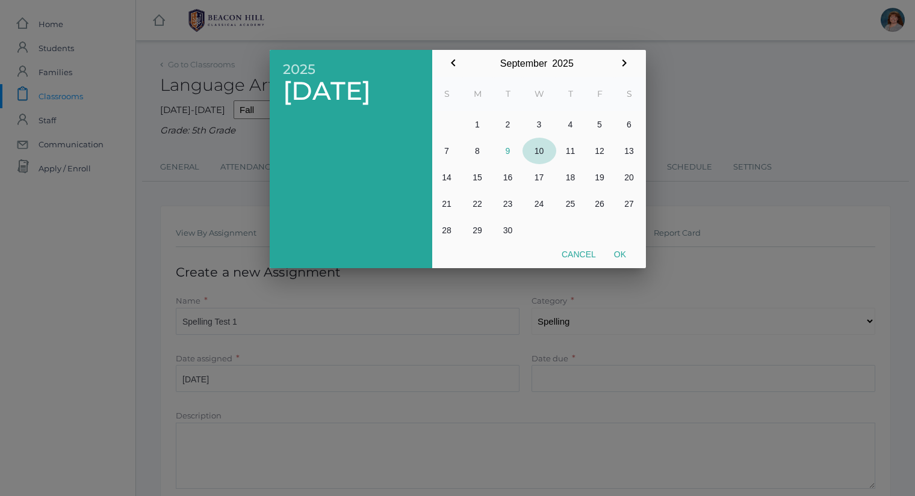
click at [540, 138] on button "10" at bounding box center [539, 151] width 34 height 26
click at [619, 257] on button "Ok" at bounding box center [620, 255] width 30 height 22
type input "2025-09-10"
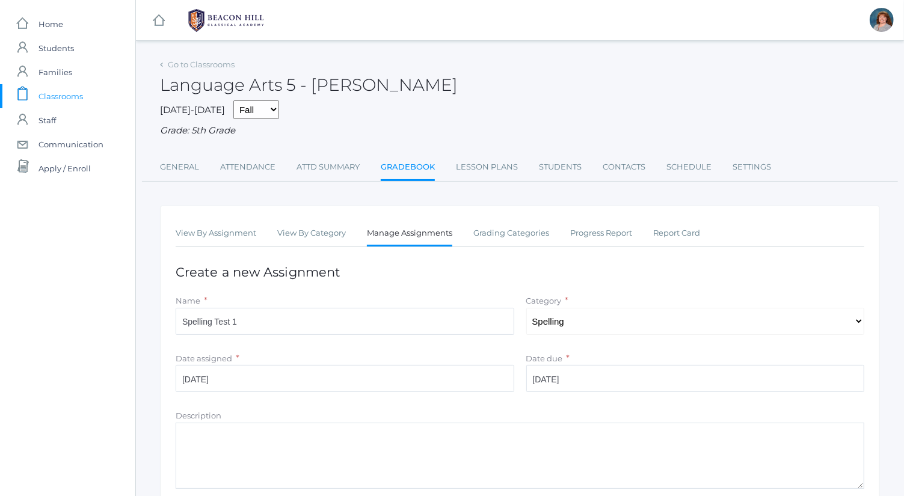
scroll to position [153, 0]
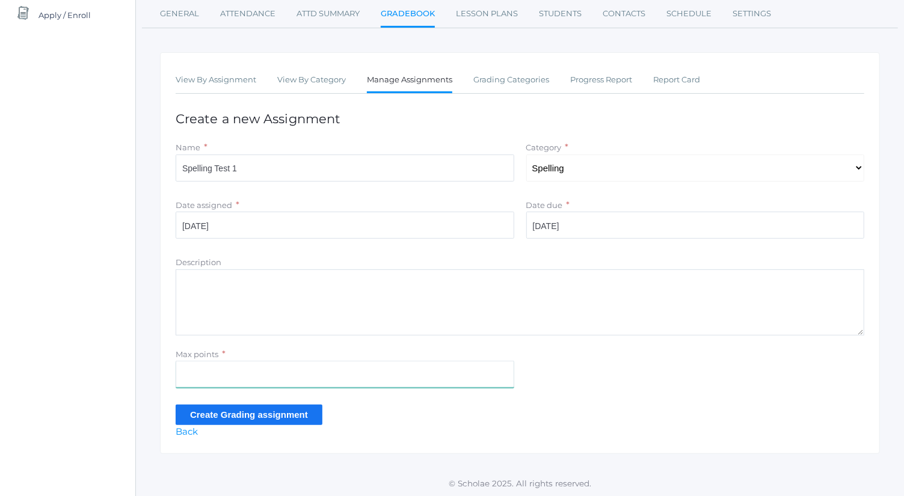
click at [340, 367] on input "Max points" at bounding box center [345, 374] width 339 height 27
type input "31"
click at [291, 416] on input "Create Grading assignment" at bounding box center [249, 415] width 147 height 20
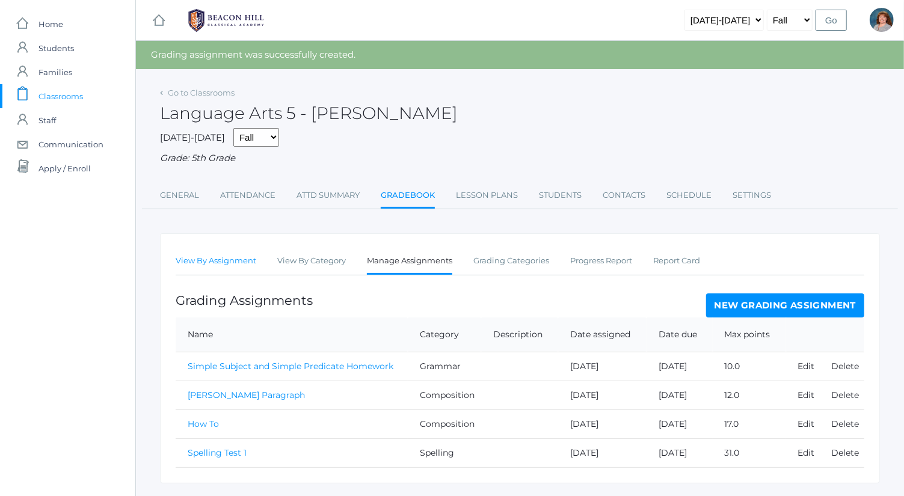
click at [242, 256] on link "View By Assignment" at bounding box center [216, 261] width 81 height 24
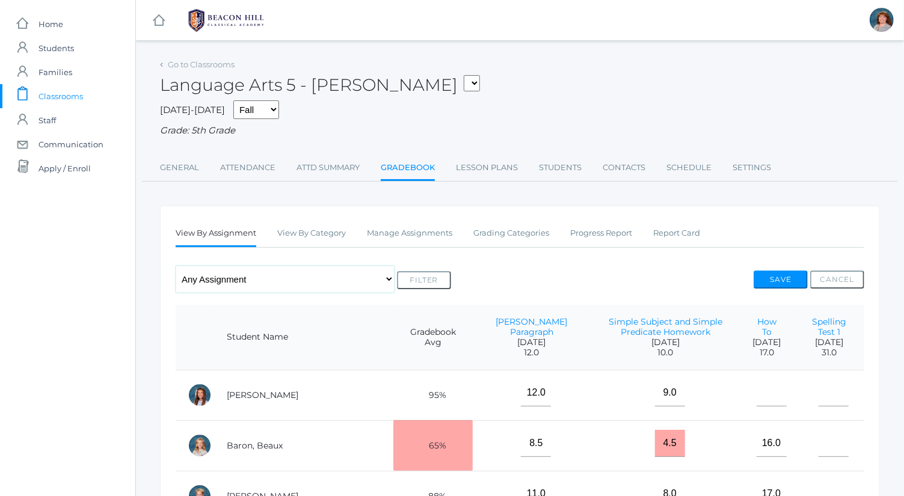
click at [282, 283] on select "Any Assignment Category: Composition - [PERSON_NAME] Paragraph - How To Categor…" at bounding box center [285, 279] width 219 height 27
select select "9718"
click at [176, 266] on select "Any Assignment Category: Composition - [PERSON_NAME] Paragraph - How To Categor…" at bounding box center [285, 279] width 219 height 27
click at [422, 283] on button "Filter" at bounding box center [424, 280] width 54 height 18
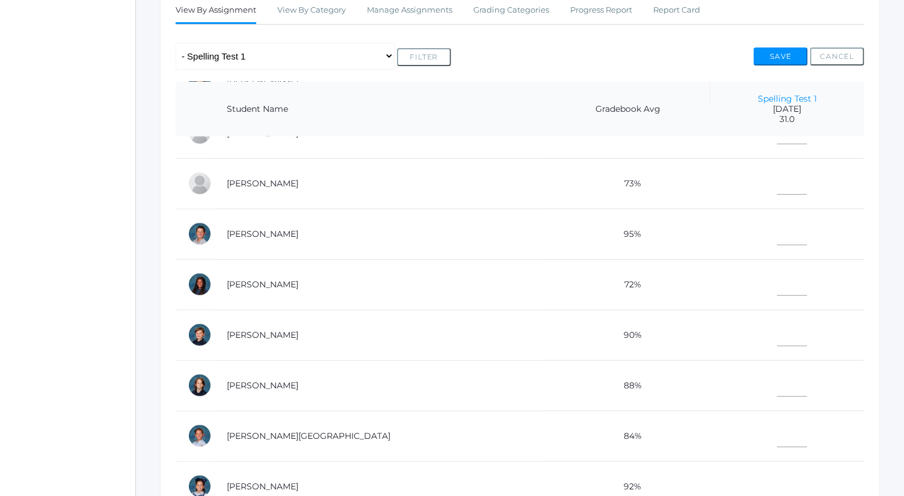
scroll to position [330, 0]
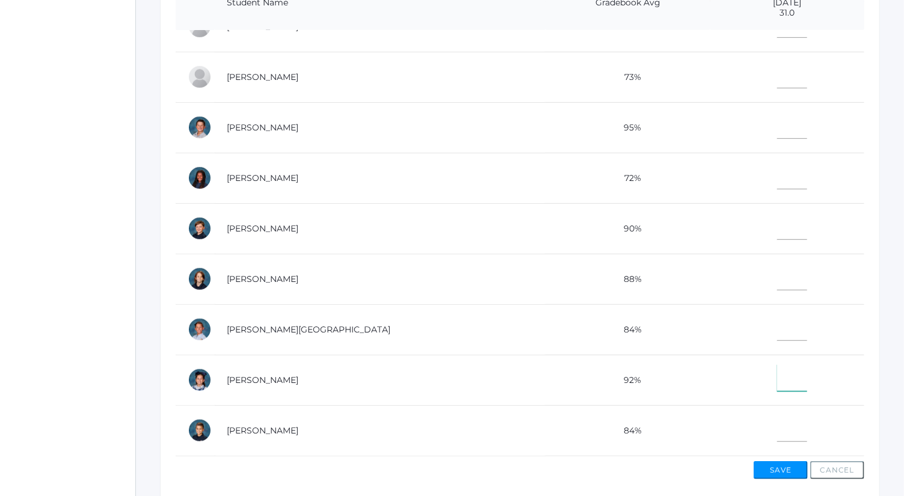
click at [778, 368] on input"] "text" at bounding box center [792, 378] width 30 height 27
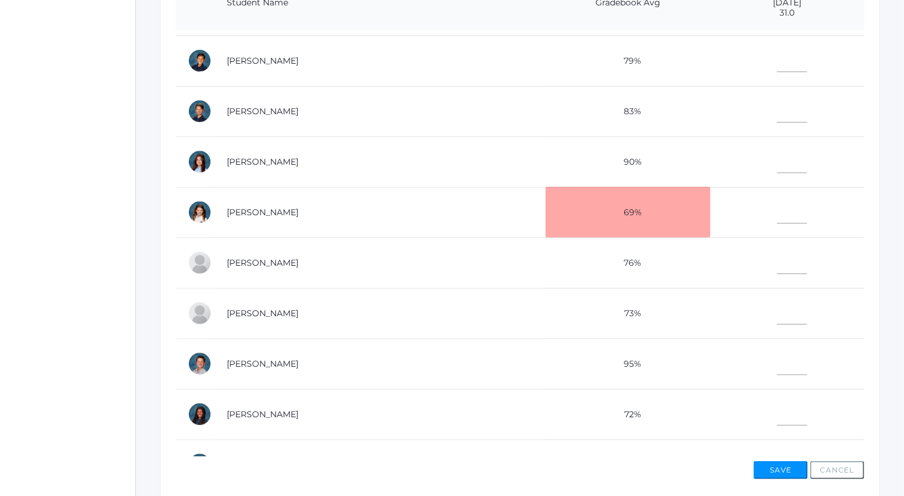
scroll to position [0, 0]
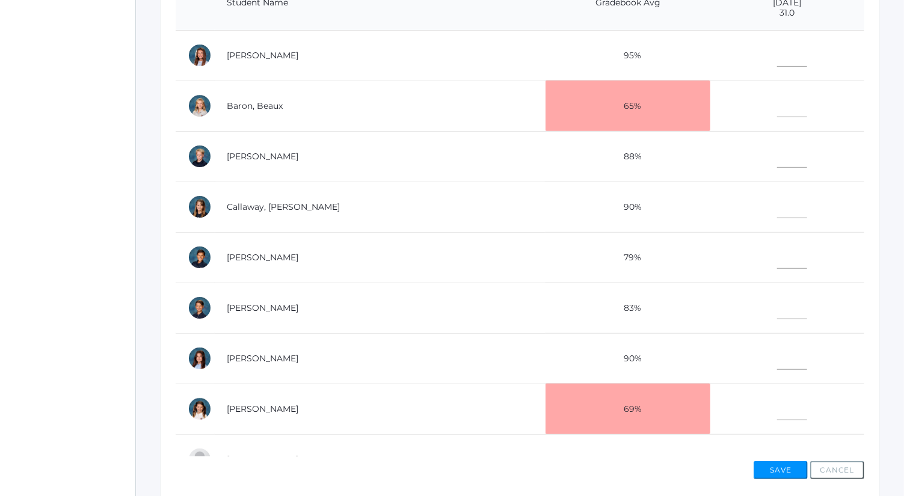
type input"] "31"
click at [777, 103] on input"] "text" at bounding box center [792, 103] width 30 height 27
type input"] "28"
click at [791, 466] on button "Save" at bounding box center [781, 470] width 54 height 18
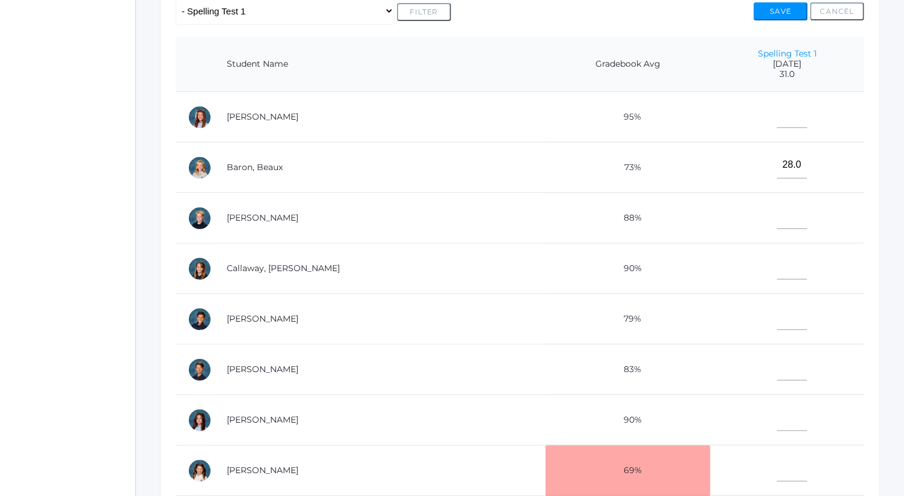
scroll to position [14, 0]
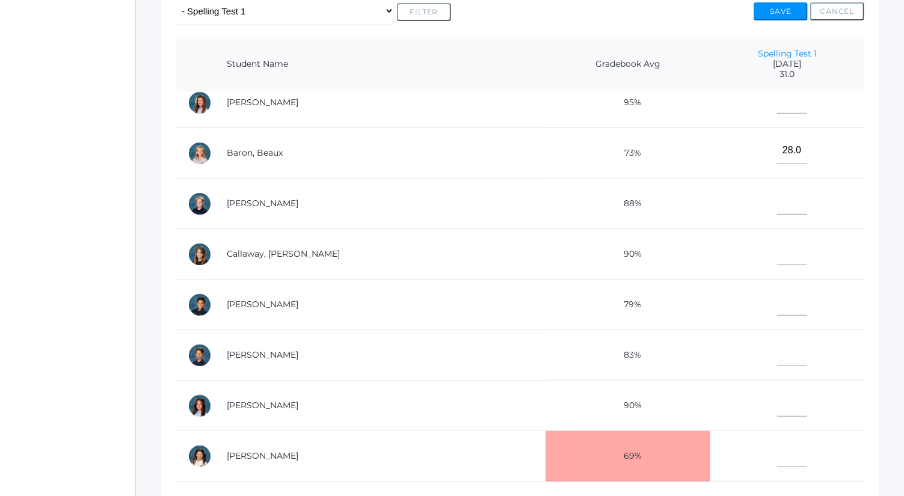
click at [765, 217] on td at bounding box center [788, 204] width 154 height 51
click at [777, 203] on input"] "text" at bounding box center [792, 201] width 30 height 27
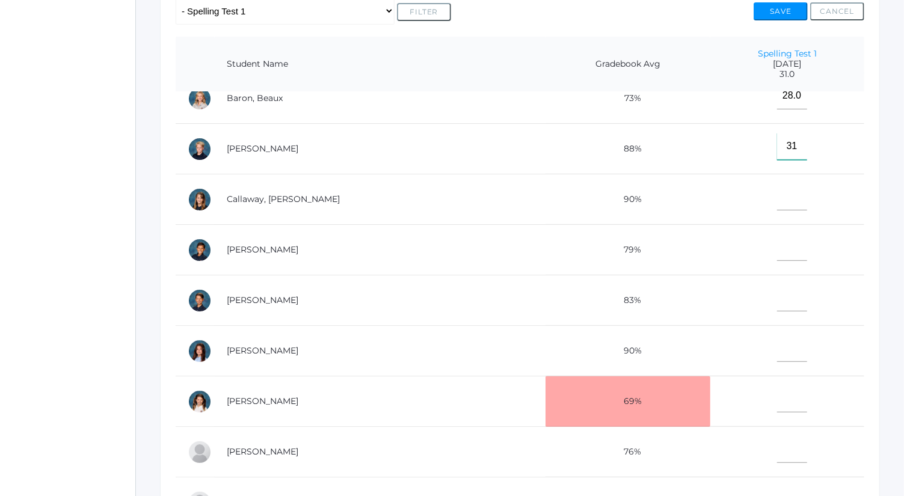
scroll to position [64, 0]
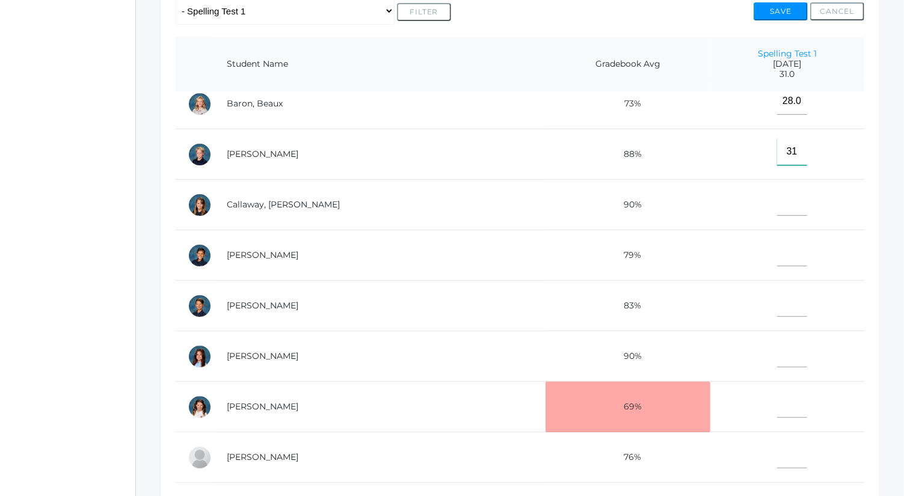
type input"] "31"
click at [777, 249] on input"] "text" at bounding box center [792, 252] width 30 height 27
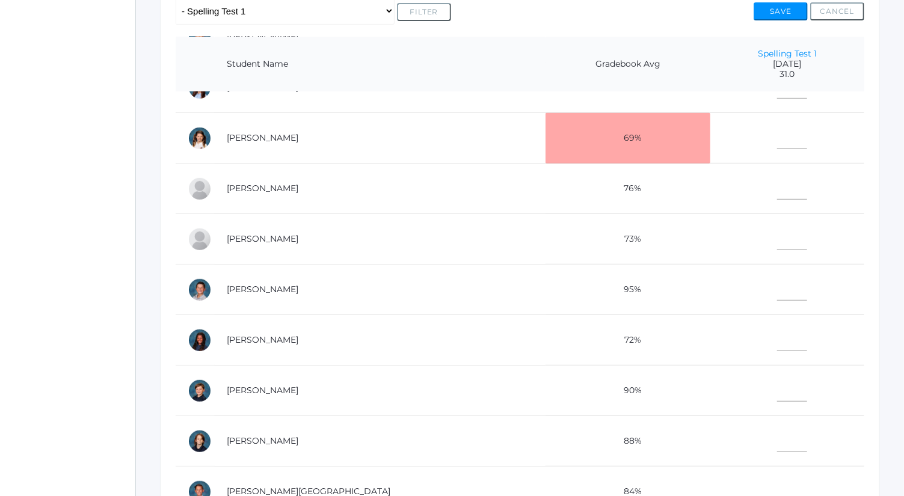
scroll to position [338, 0]
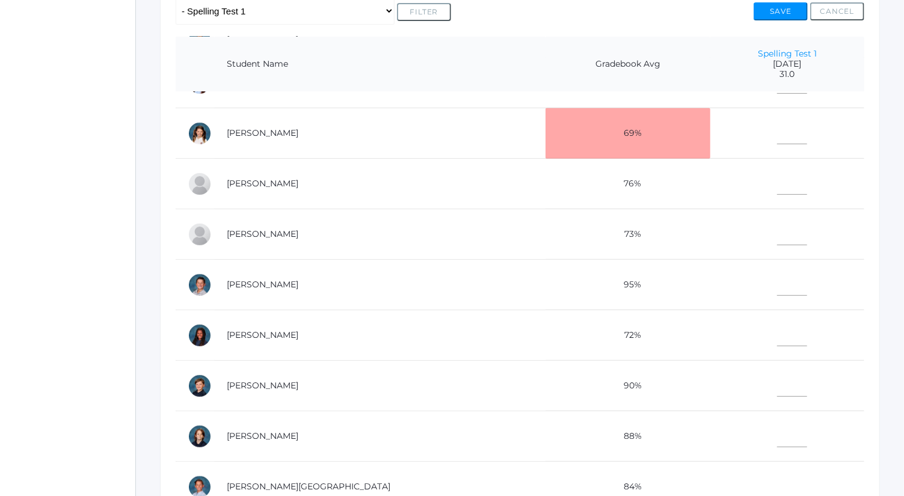
type input"] "28"
click at [777, 392] on input"] "text" at bounding box center [792, 383] width 30 height 27
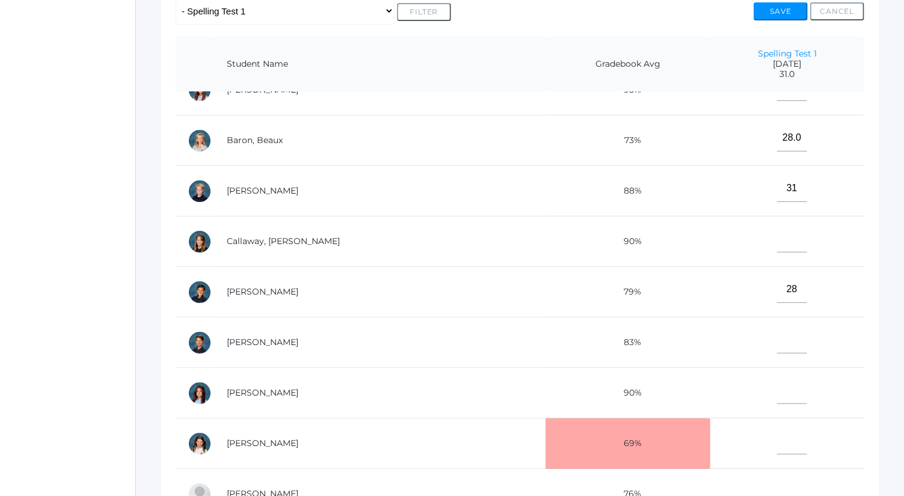
scroll to position [4, 0]
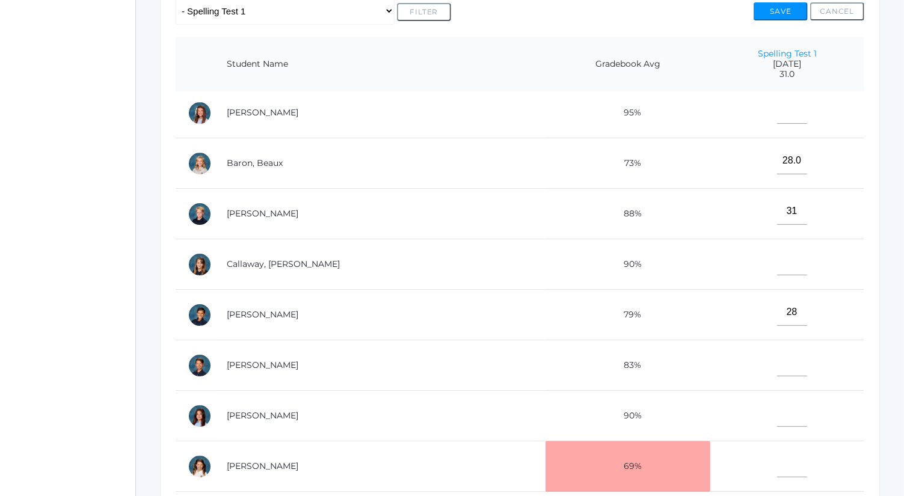
type input"] "29"
click at [777, 400] on input"] "text" at bounding box center [792, 413] width 30 height 27
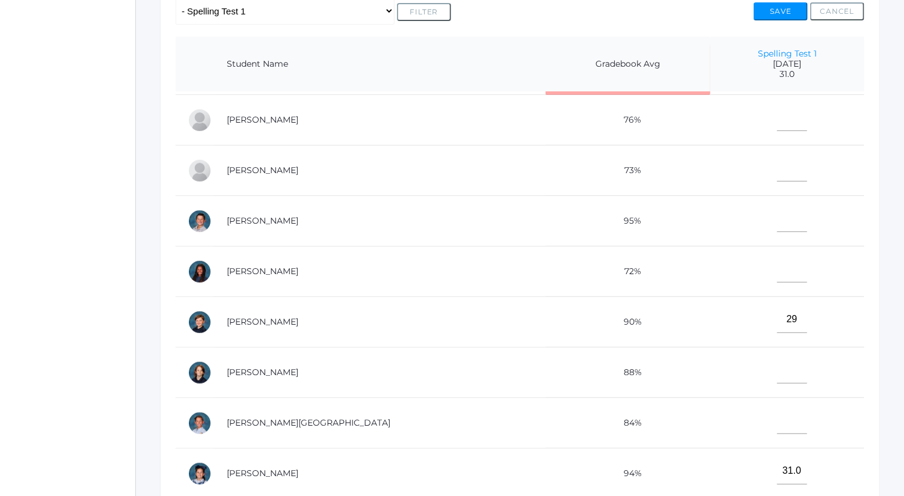
scroll to position [438, 0]
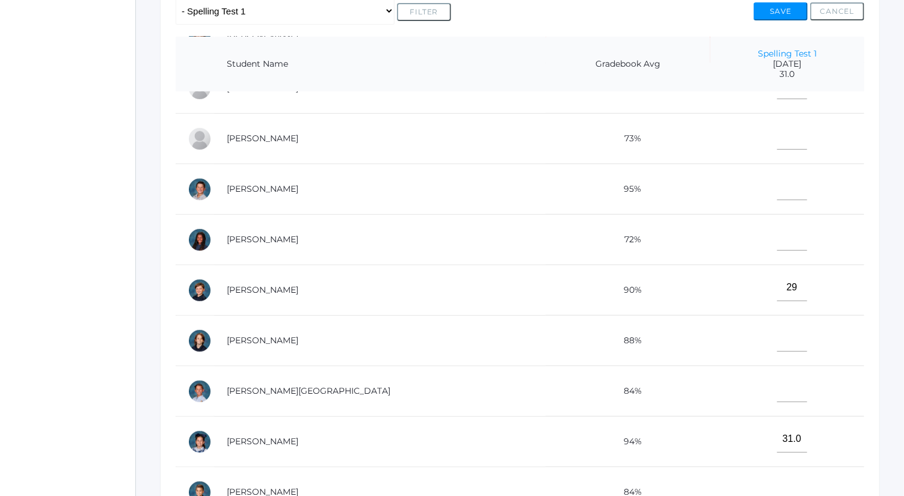
type input"] "30"
click at [777, 326] on input"] "text" at bounding box center [792, 338] width 30 height 27
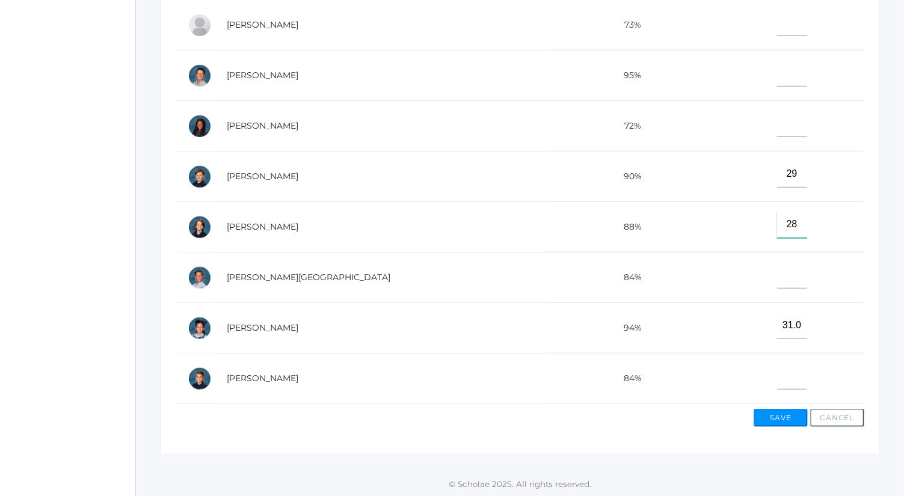
type input"] "28"
click at [777, 377] on input"] "text" at bounding box center [792, 376] width 30 height 27
type input"] "24"
click at [781, 412] on button "Save" at bounding box center [781, 418] width 54 height 18
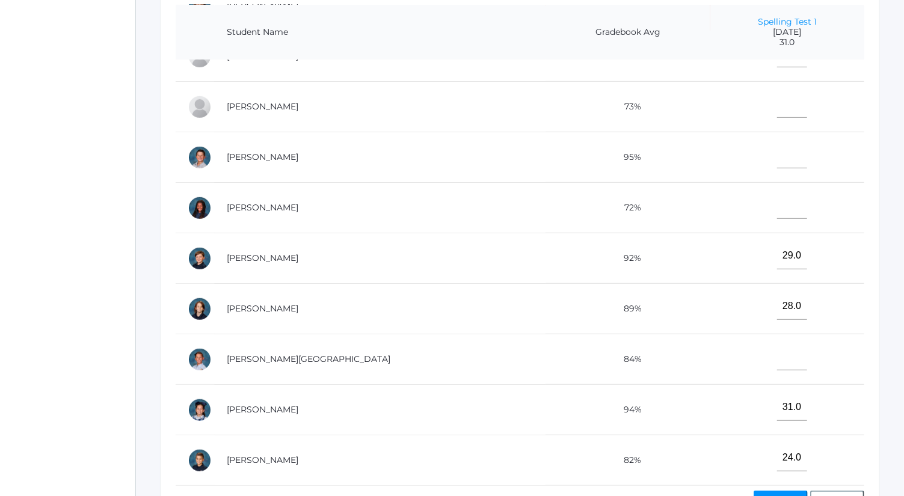
scroll to position [329, 0]
click at [777, 200] on input"] "text" at bounding box center [792, 204] width 30 height 27
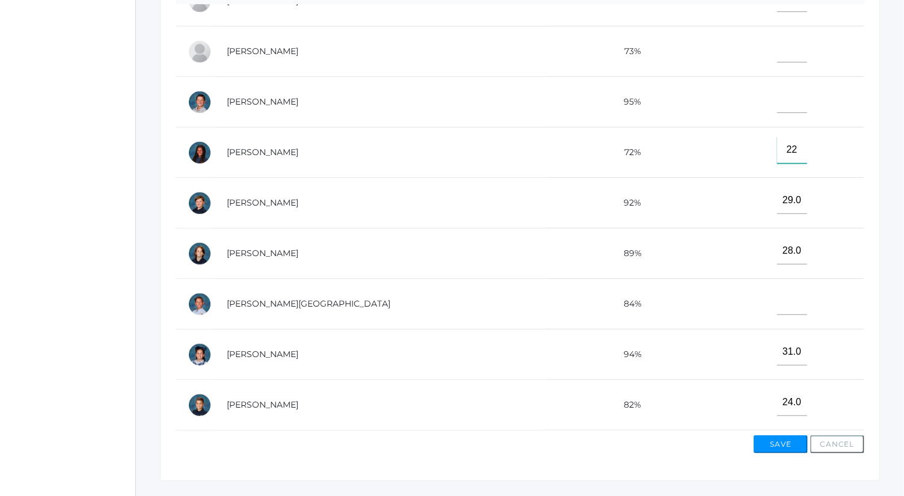
scroll to position [387, 0]
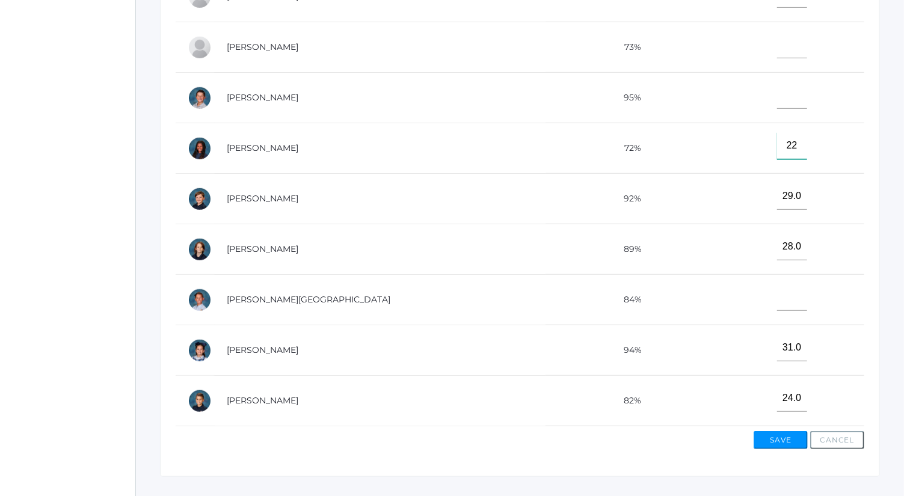
type input"] "22"
click at [792, 432] on button "Save" at bounding box center [781, 440] width 54 height 18
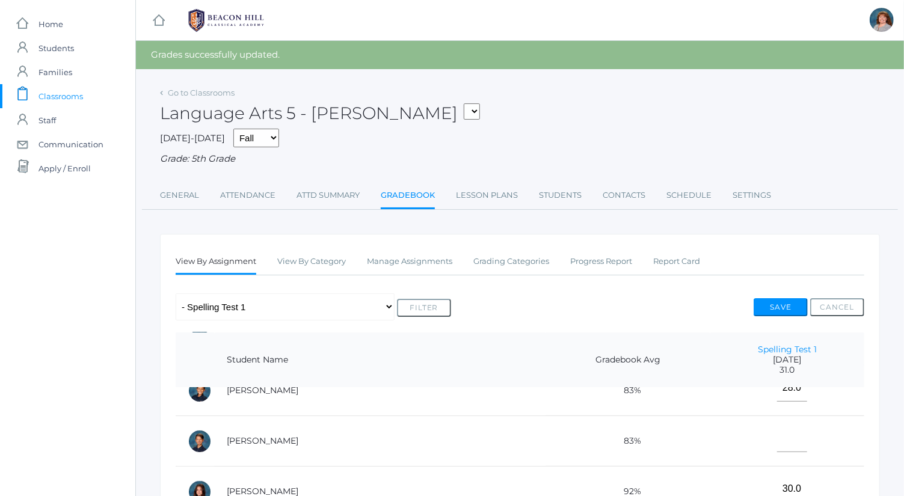
scroll to position [226, 0]
click at [777, 438] on input"] "text" at bounding box center [792, 437] width 30 height 27
type input"] "29"
click at [792, 299] on button "Save" at bounding box center [781, 307] width 54 height 18
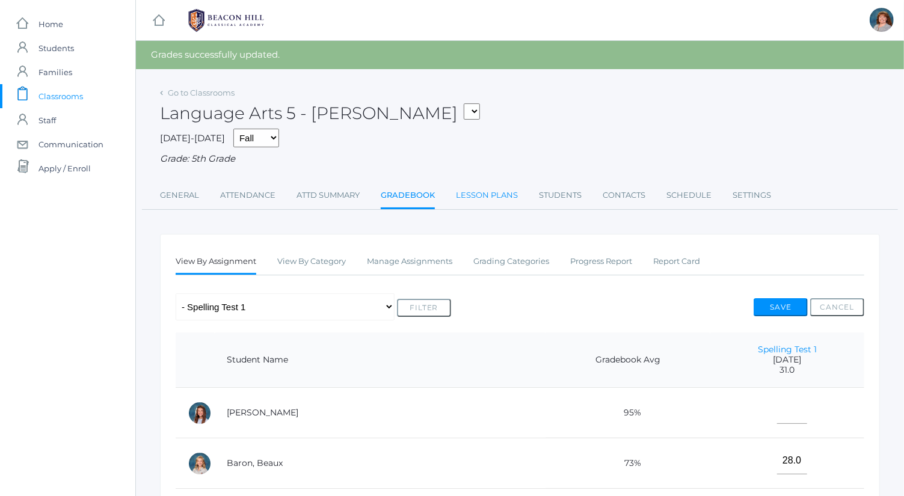
click at [505, 197] on link "Lesson Plans" at bounding box center [487, 196] width 62 height 24
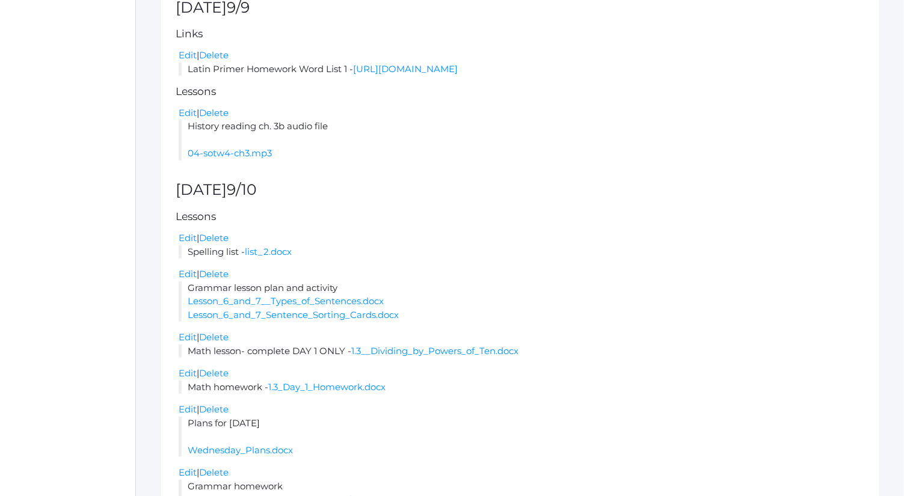
scroll to position [591, 0]
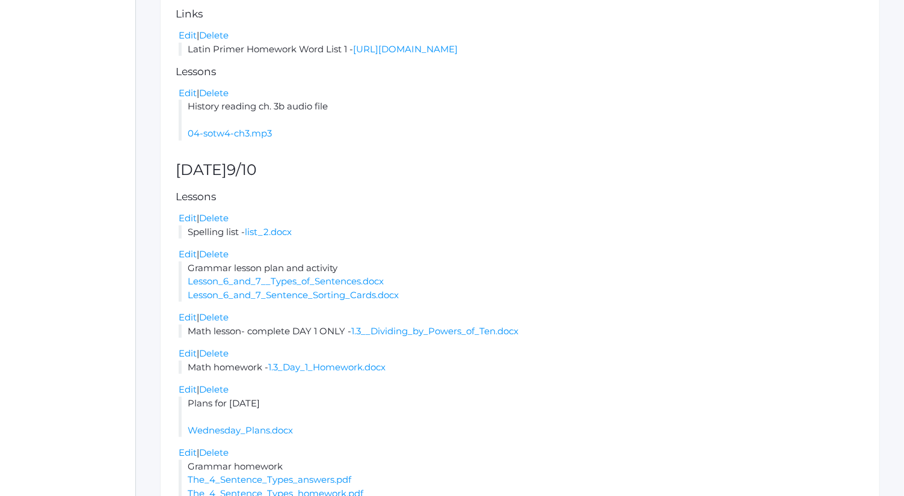
click at [395, 221] on div "Edit | Delete" at bounding box center [522, 219] width 686 height 14
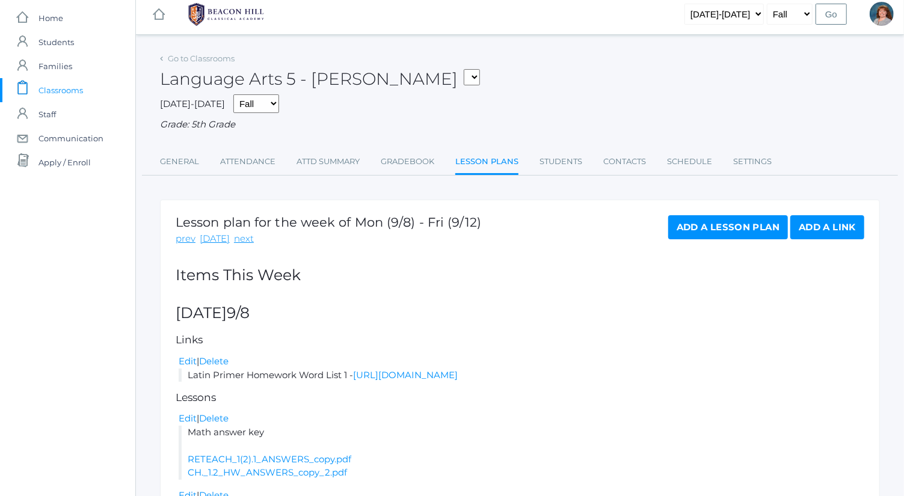
scroll to position [0, 0]
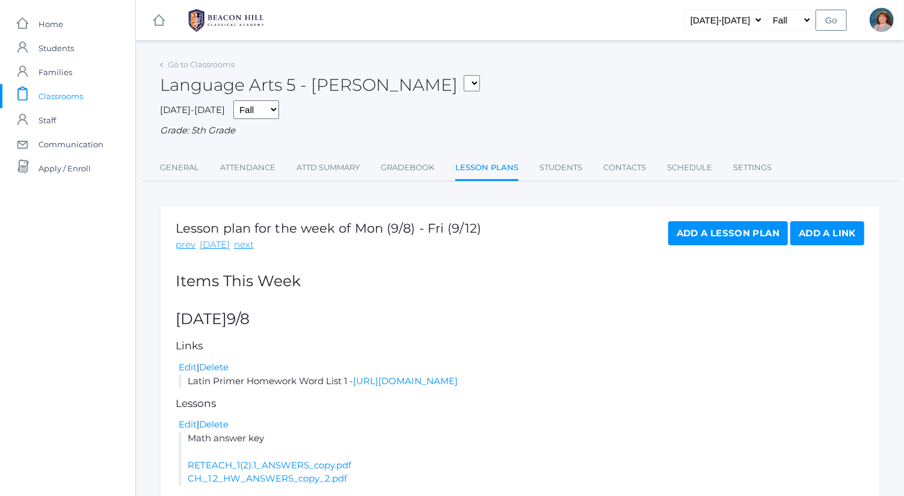
click at [735, 232] on link "Add a Lesson Plan" at bounding box center [728, 233] width 120 height 24
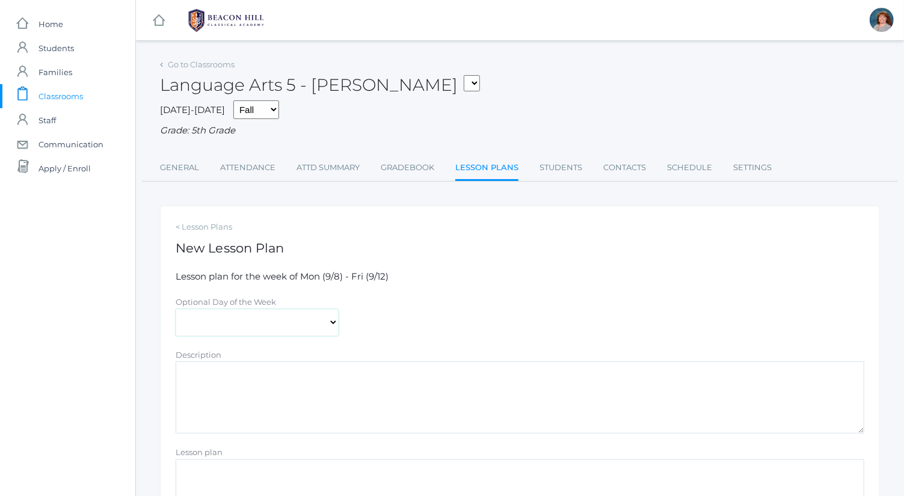
click at [229, 319] on select "[DATE] [DATE] [DATE] [DATE] [DATE]" at bounding box center [257, 322] width 163 height 27
select select "[DATE]"
click at [176, 309] on select "[DATE] [DATE] [DATE] [DATE] [DATE]" at bounding box center [257, 322] width 163 height 27
click at [278, 385] on textarea "Description" at bounding box center [520, 398] width 689 height 72
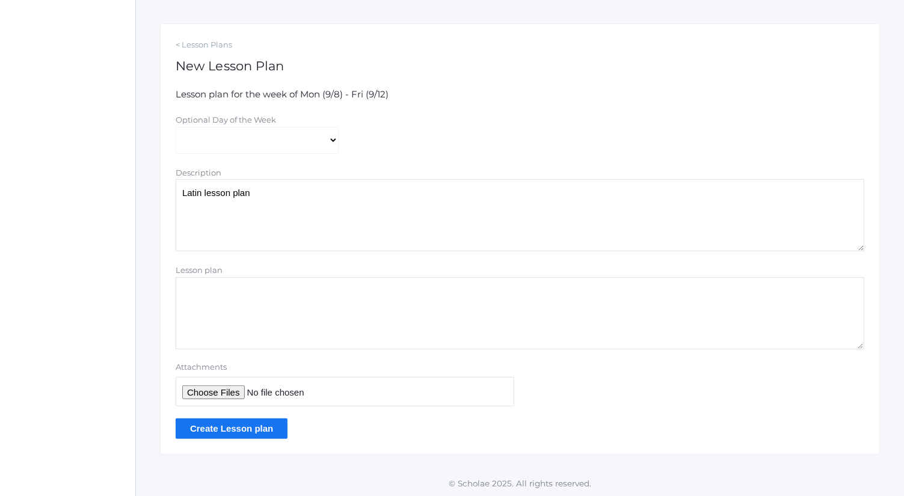
type textarea "Latin lesson plan"
click at [236, 392] on input "Attachments" at bounding box center [345, 391] width 339 height 29
click at [226, 395] on input "Attachments" at bounding box center [345, 391] width 339 height 29
type input "C:\fakepath\Latin Primer 2 Lesson 1 [DATE].pdf"
click at [278, 425] on input "Create Lesson plan" at bounding box center [232, 429] width 112 height 20
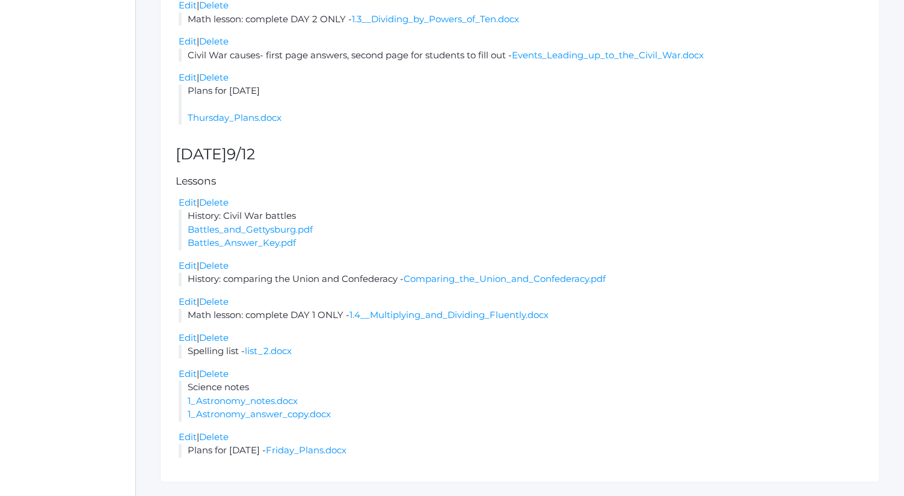
scroll to position [1289, 0]
